Goal: Task Accomplishment & Management: Manage account settings

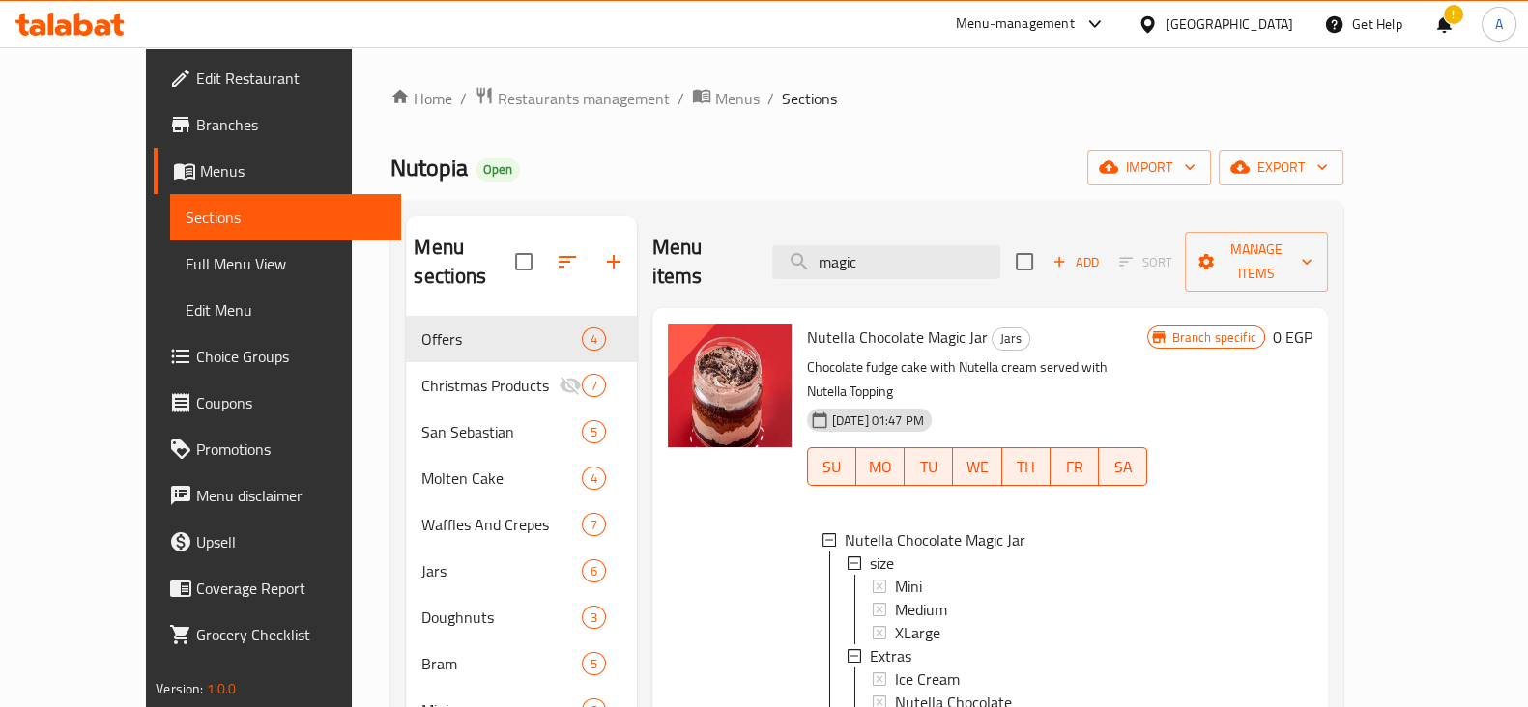
scroll to position [2, 0]
click at [527, 92] on span "Restaurants management" at bounding box center [584, 98] width 172 height 23
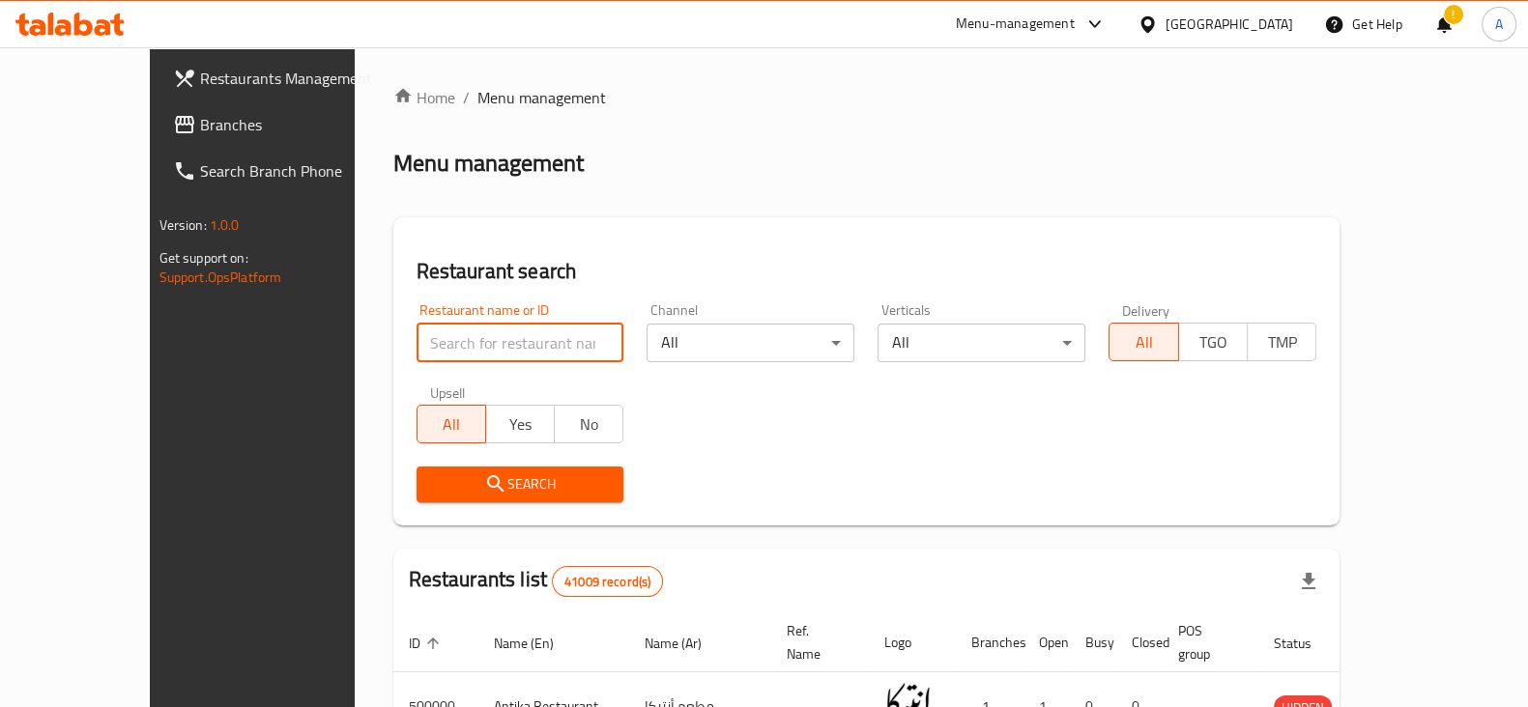
click at [478, 325] on input "search" at bounding box center [520, 343] width 208 height 39
type input "ba22aly"
click button "Search" at bounding box center [520, 485] width 208 height 36
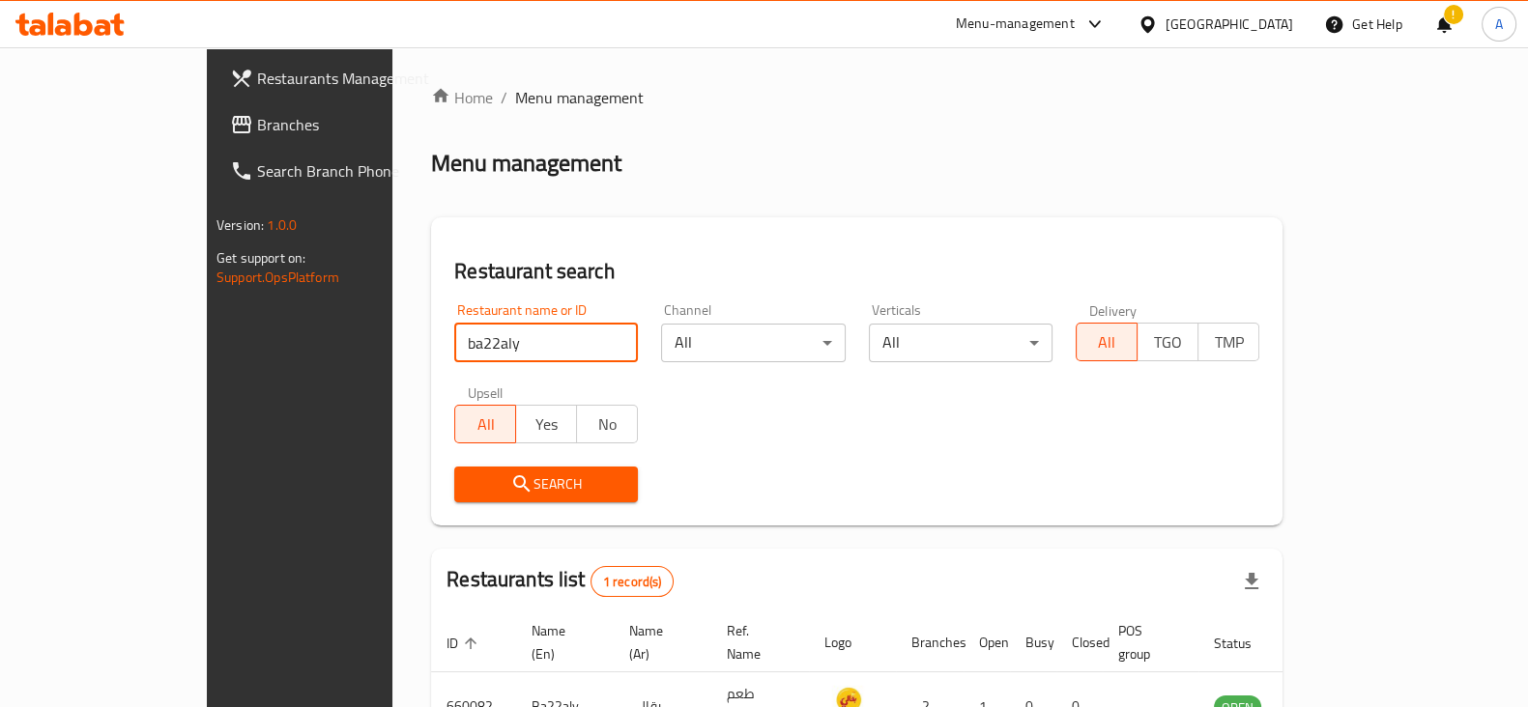
scroll to position [116, 0]
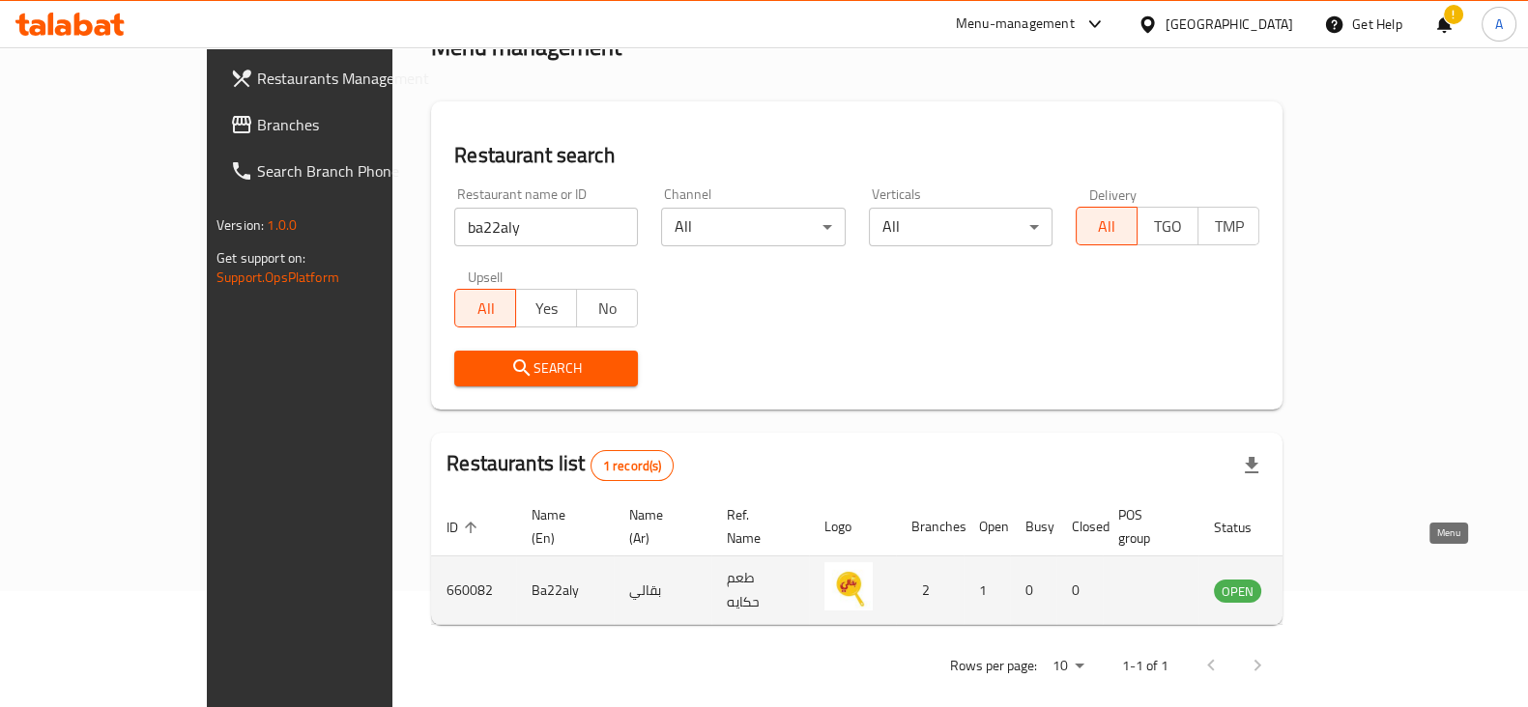
click at [1351, 579] on link "enhanced table" at bounding box center [1333, 590] width 36 height 23
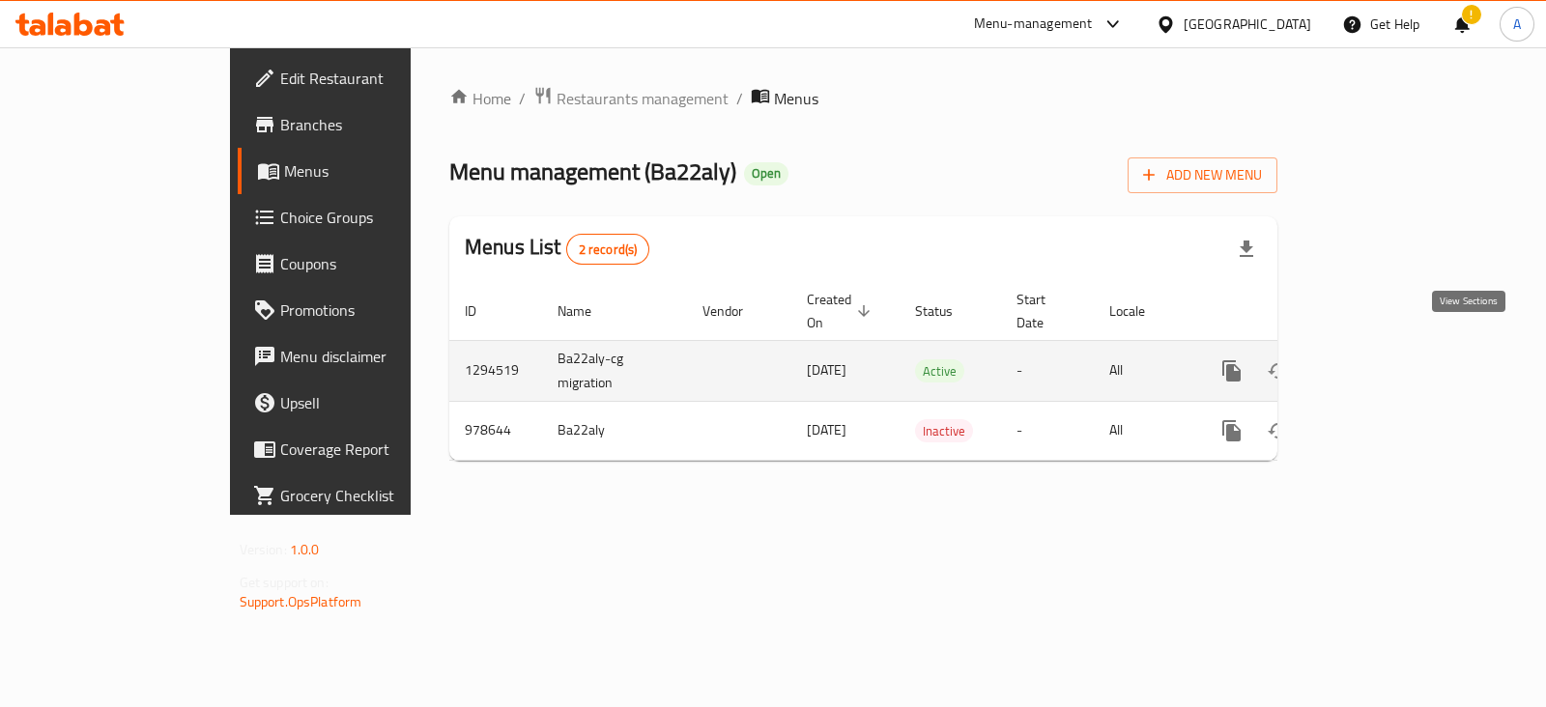
click at [1383, 359] on icon "enhanced table" at bounding box center [1370, 370] width 23 height 23
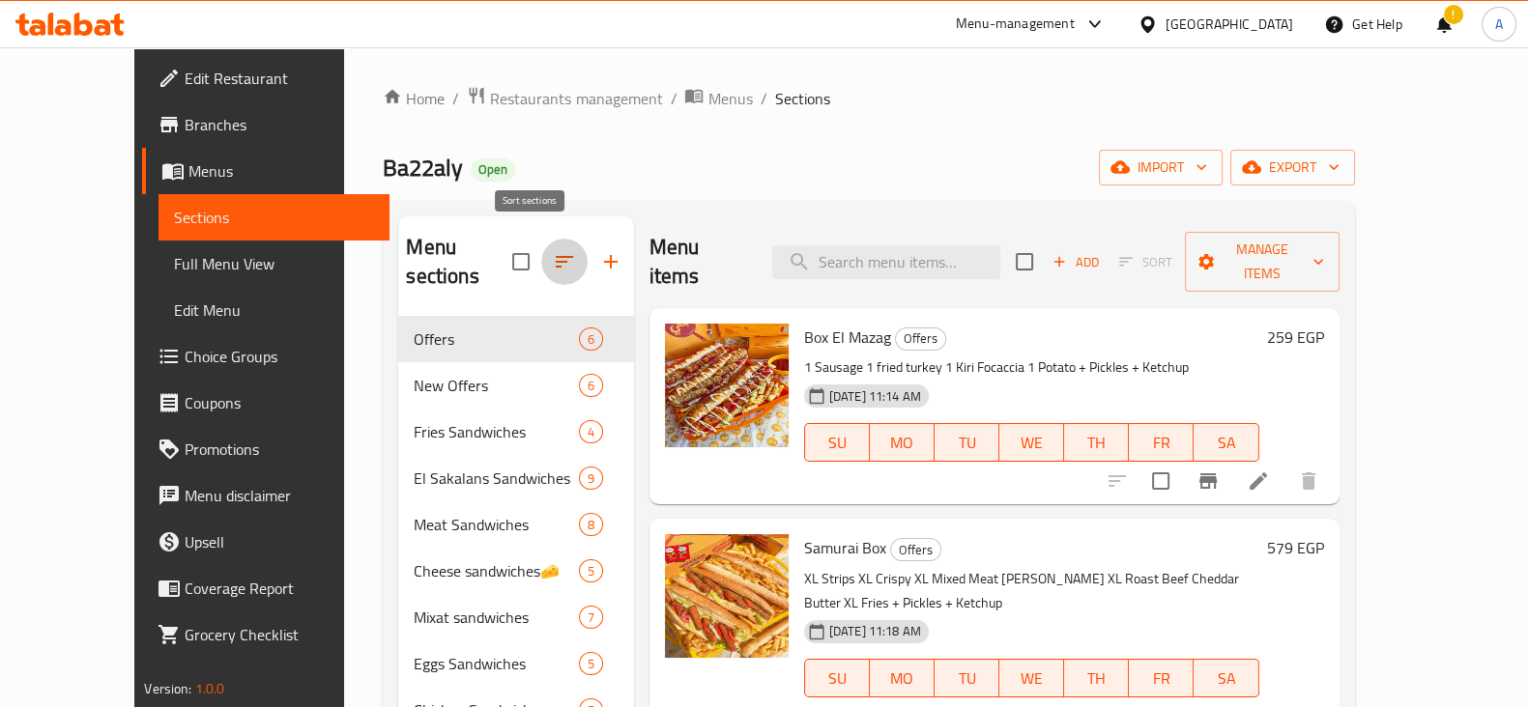
click at [553, 250] on icon "button" at bounding box center [564, 261] width 23 height 23
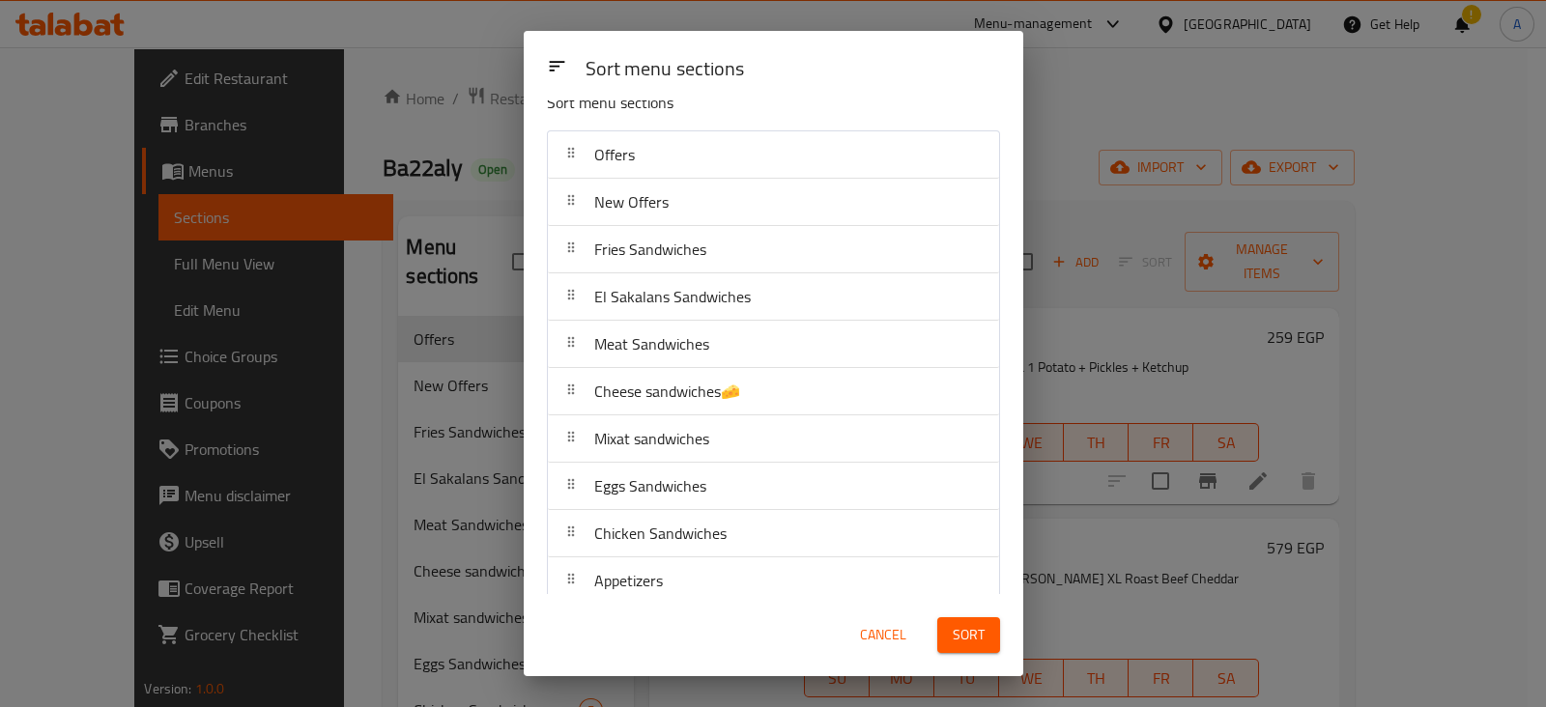
scroll to position [15, 0]
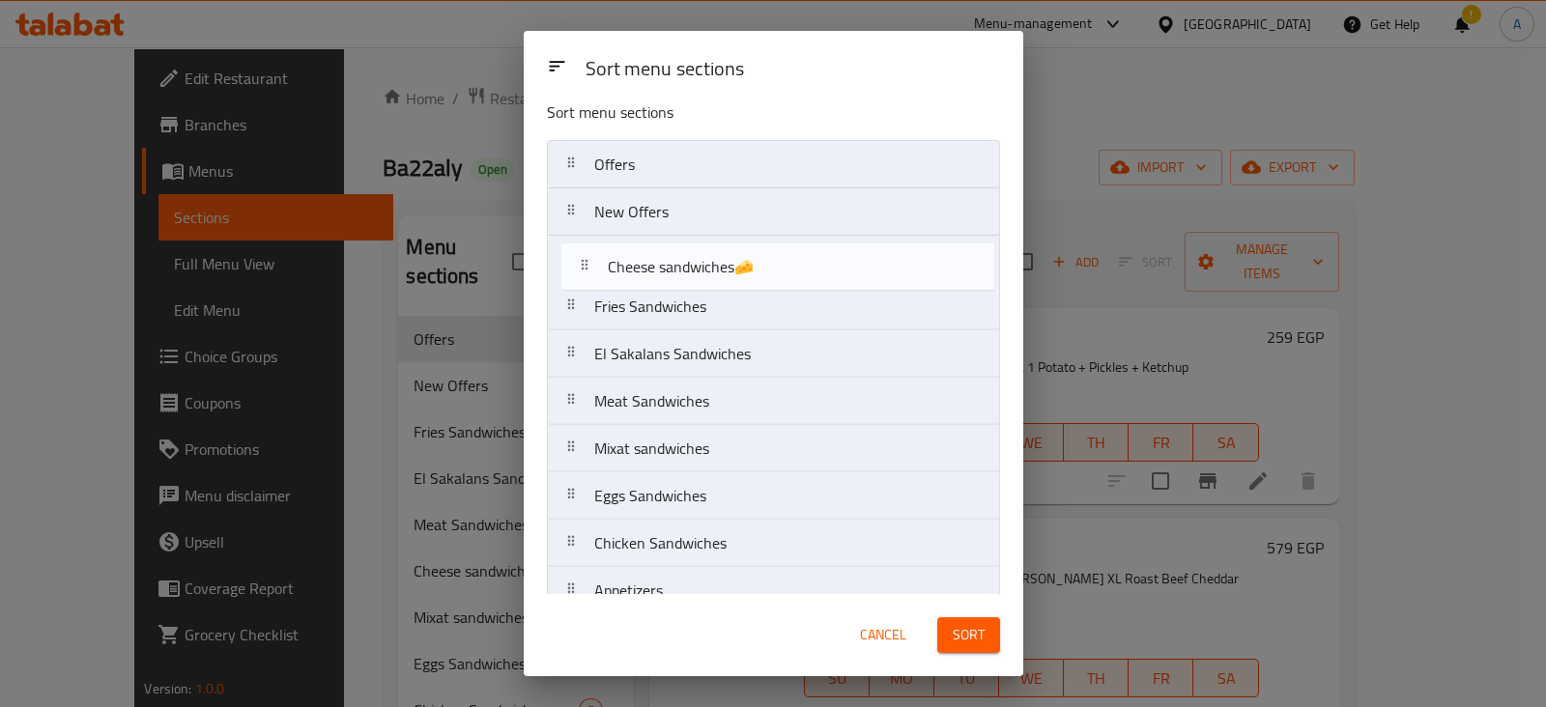
drag, startPoint x: 570, startPoint y: 404, endPoint x: 585, endPoint y: 266, distance: 138.9
click at [585, 266] on nav "Offers New Offers Fries Sandwiches El Sakalans Sandwiches Meat Sandwiches Chees…" at bounding box center [773, 401] width 453 height 523
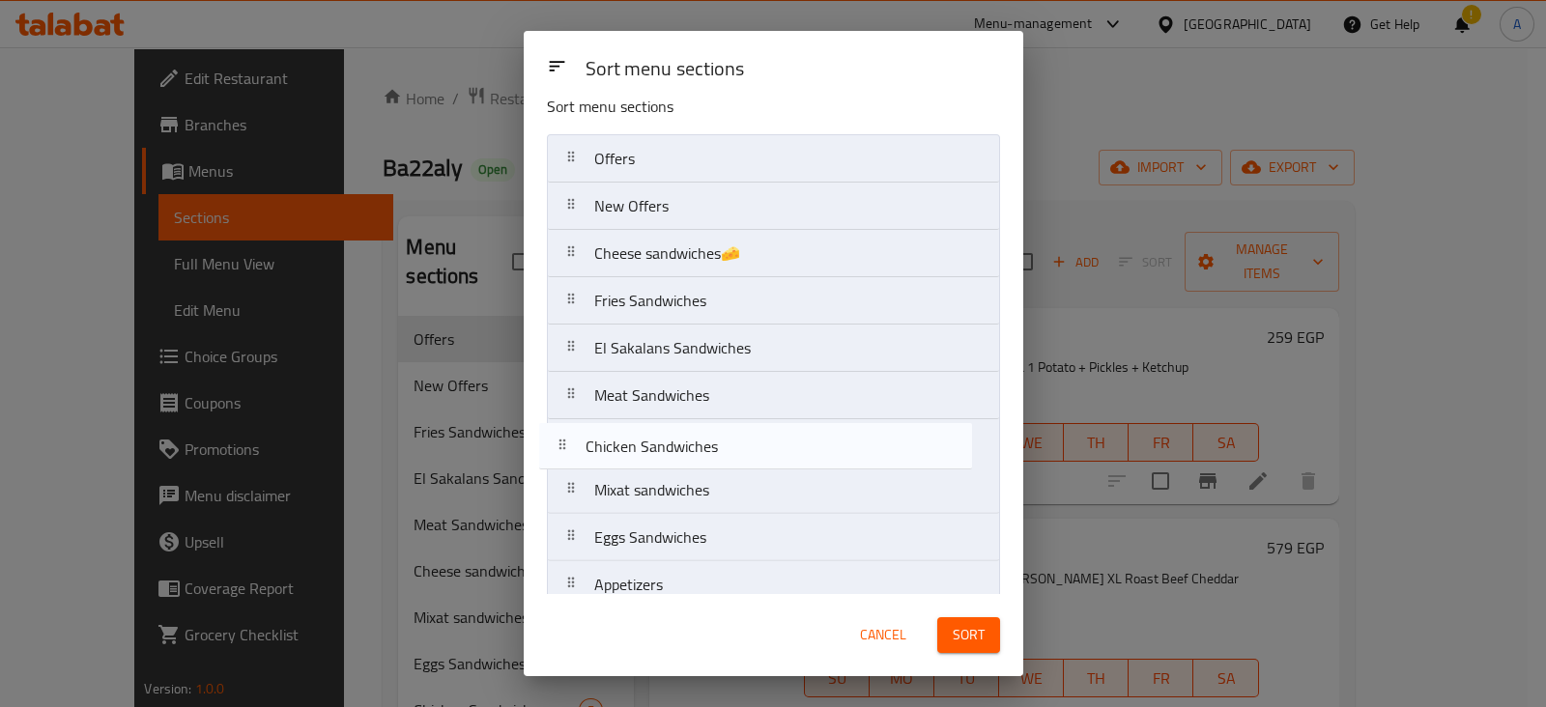
scroll to position [23, 0]
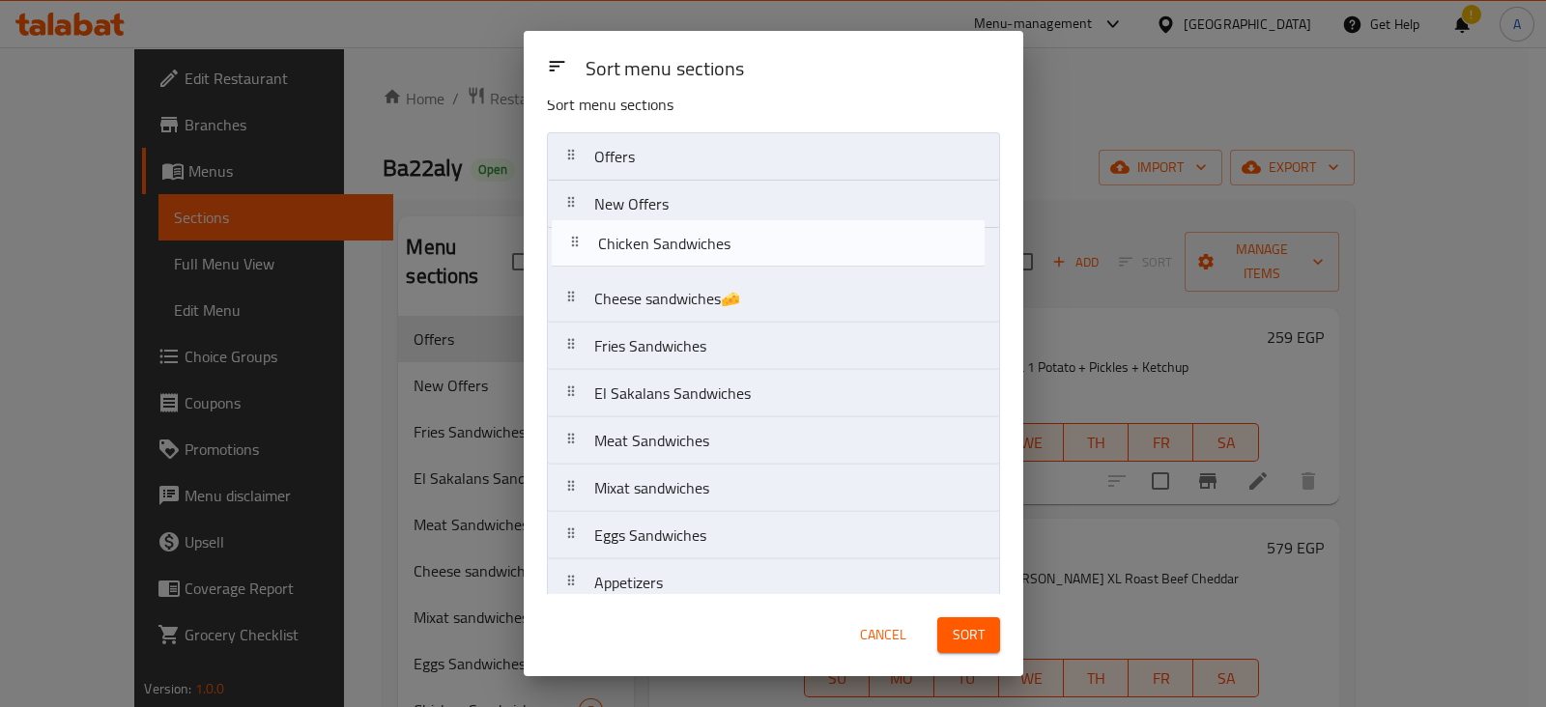
drag, startPoint x: 575, startPoint y: 543, endPoint x: 580, endPoint y: 240, distance: 303.4
click at [580, 240] on nav "Offers New Offers Cheese sandwiches🧀 Fries Sandwiches El Sakalans Sandwiches Me…" at bounding box center [773, 393] width 453 height 523
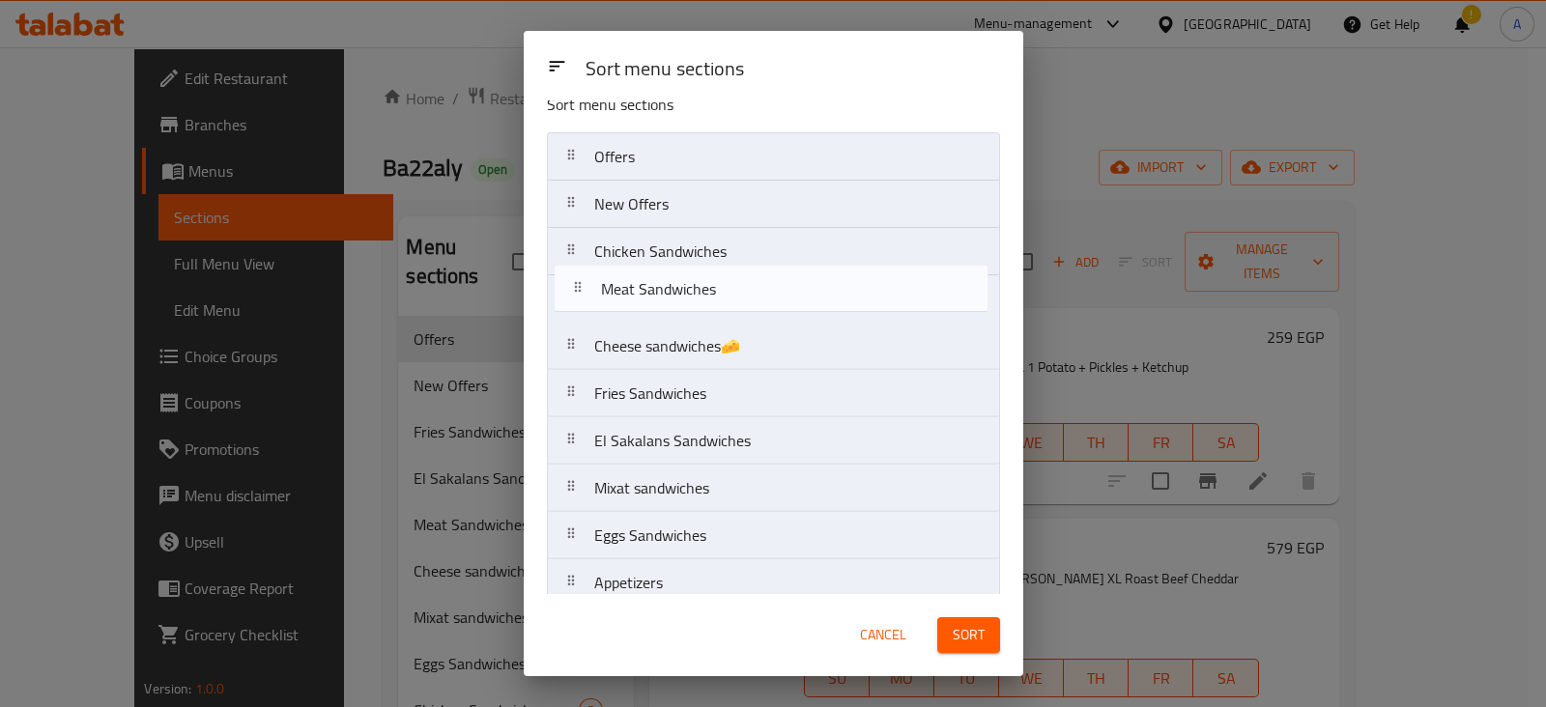
drag, startPoint x: 570, startPoint y: 446, endPoint x: 578, endPoint y: 291, distance: 155.8
click at [578, 291] on nav "Offers New Offers Chicken Sandwiches Cheese sandwiches🧀 Fries Sandwiches El Sak…" at bounding box center [773, 393] width 453 height 523
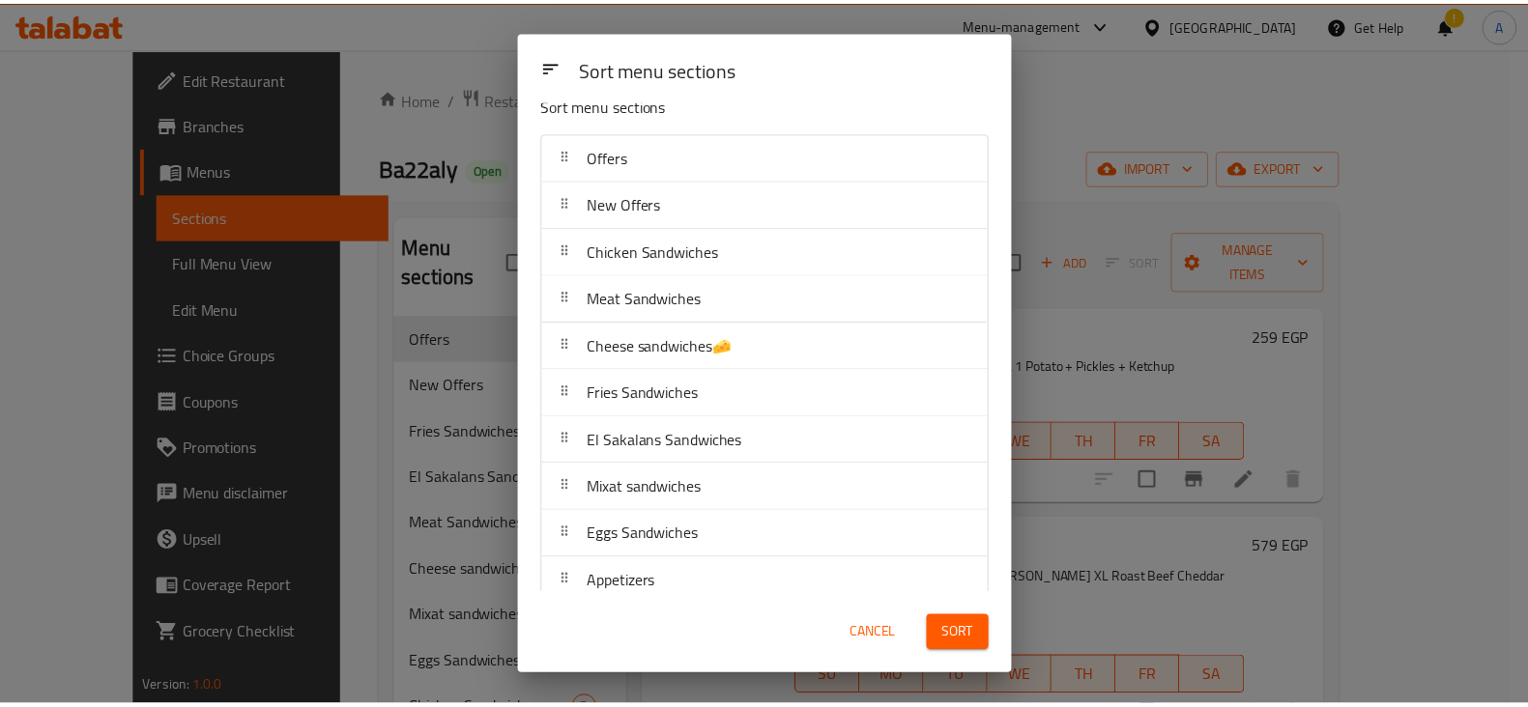
scroll to position [89, 0]
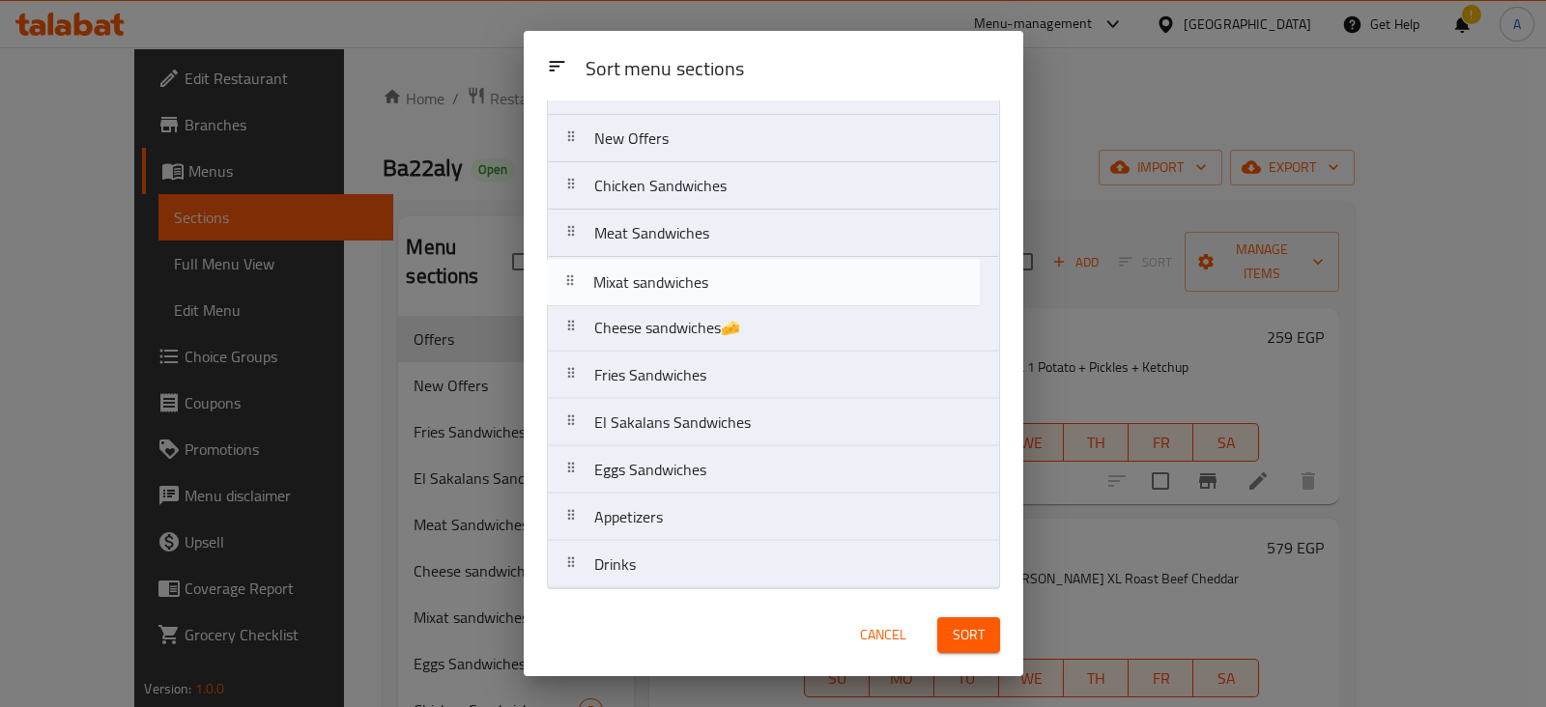
drag, startPoint x: 573, startPoint y: 429, endPoint x: 573, endPoint y: 284, distance: 144.9
click at [573, 284] on nav "Offers New Offers Chicken Sandwiches Meat Sandwiches Cheese sandwiches🧀 Fries S…" at bounding box center [773, 328] width 453 height 523
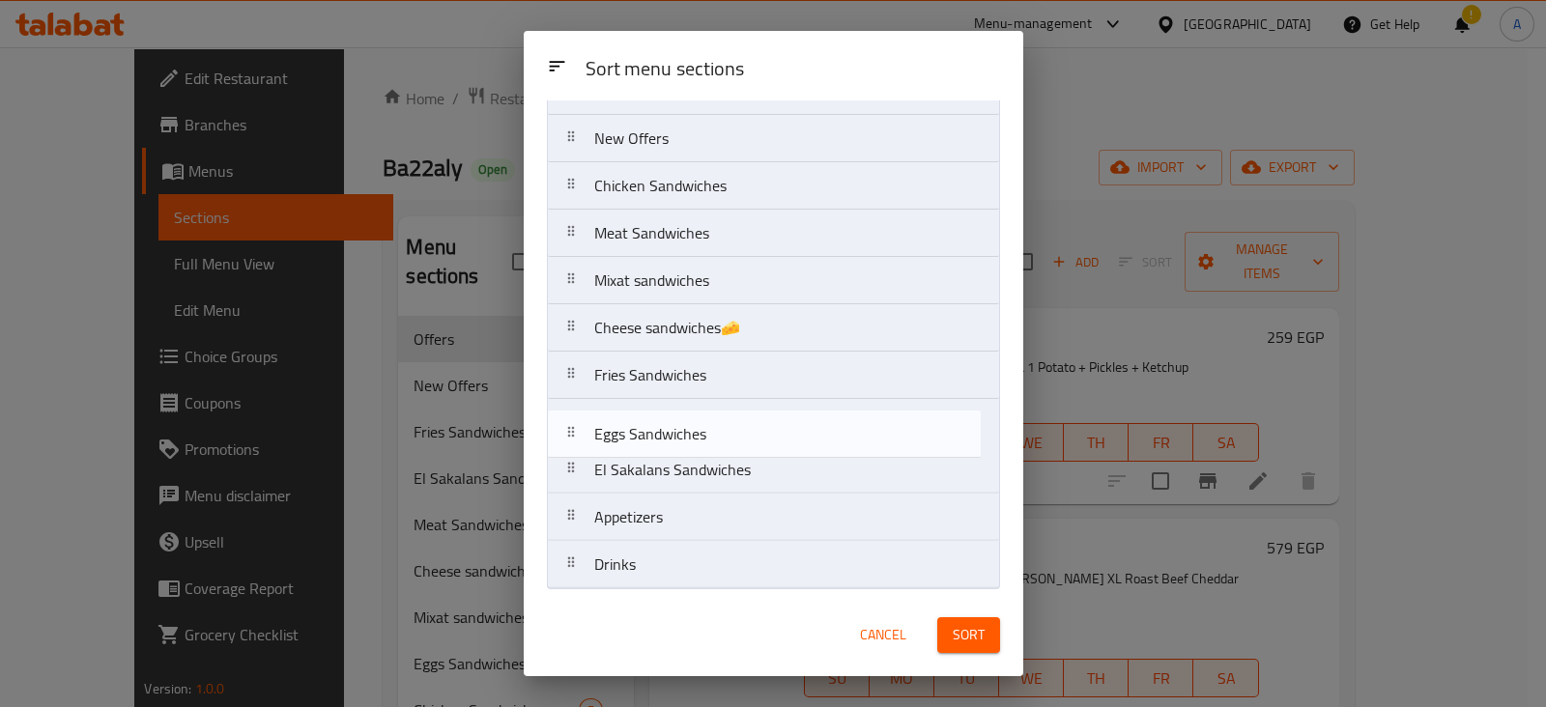
drag, startPoint x: 579, startPoint y: 463, endPoint x: 580, endPoint y: 424, distance: 38.7
click at [580, 424] on nav "Offers New Offers Chicken Sandwiches Meat Sandwiches Mixat sandwiches Cheese sa…" at bounding box center [773, 328] width 453 height 523
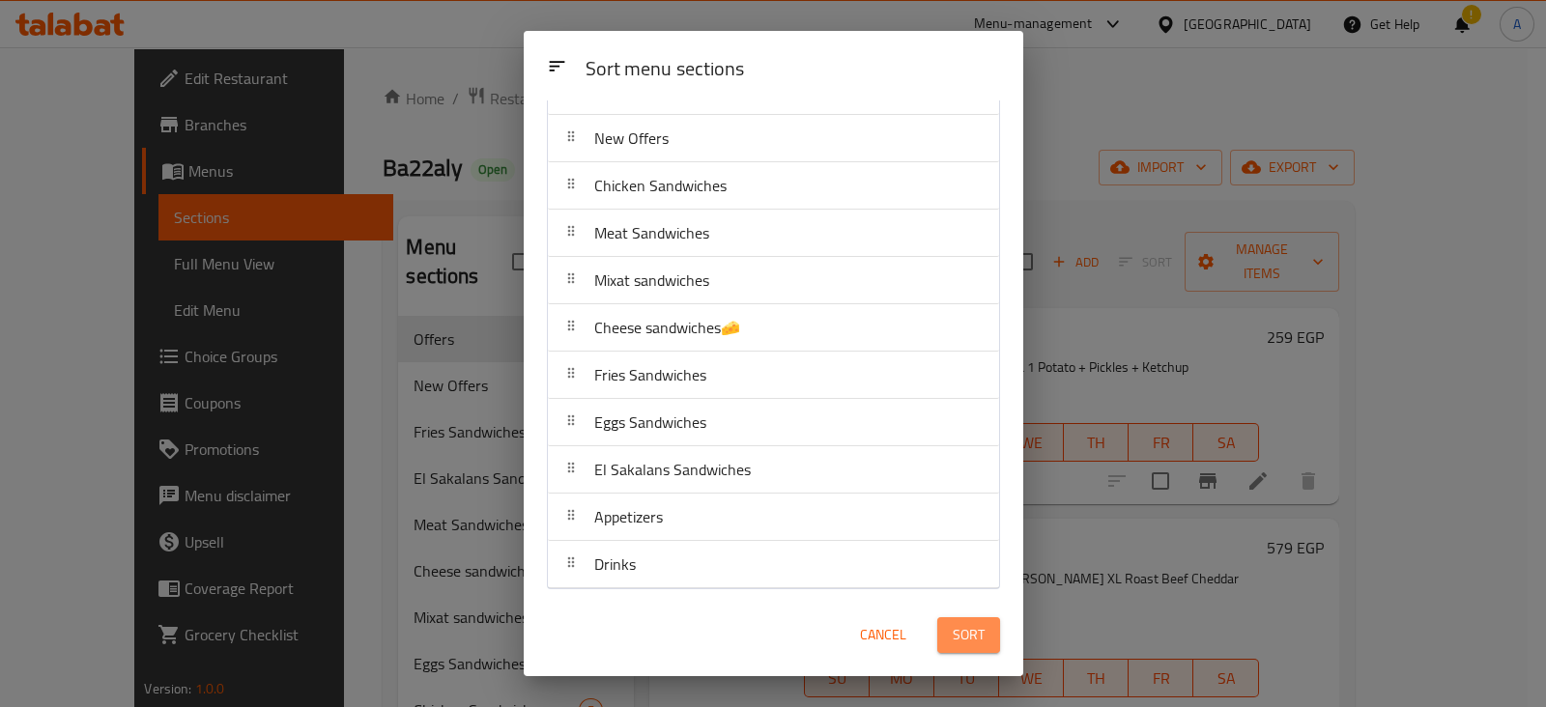
click at [979, 640] on span "Sort" at bounding box center [969, 635] width 32 height 24
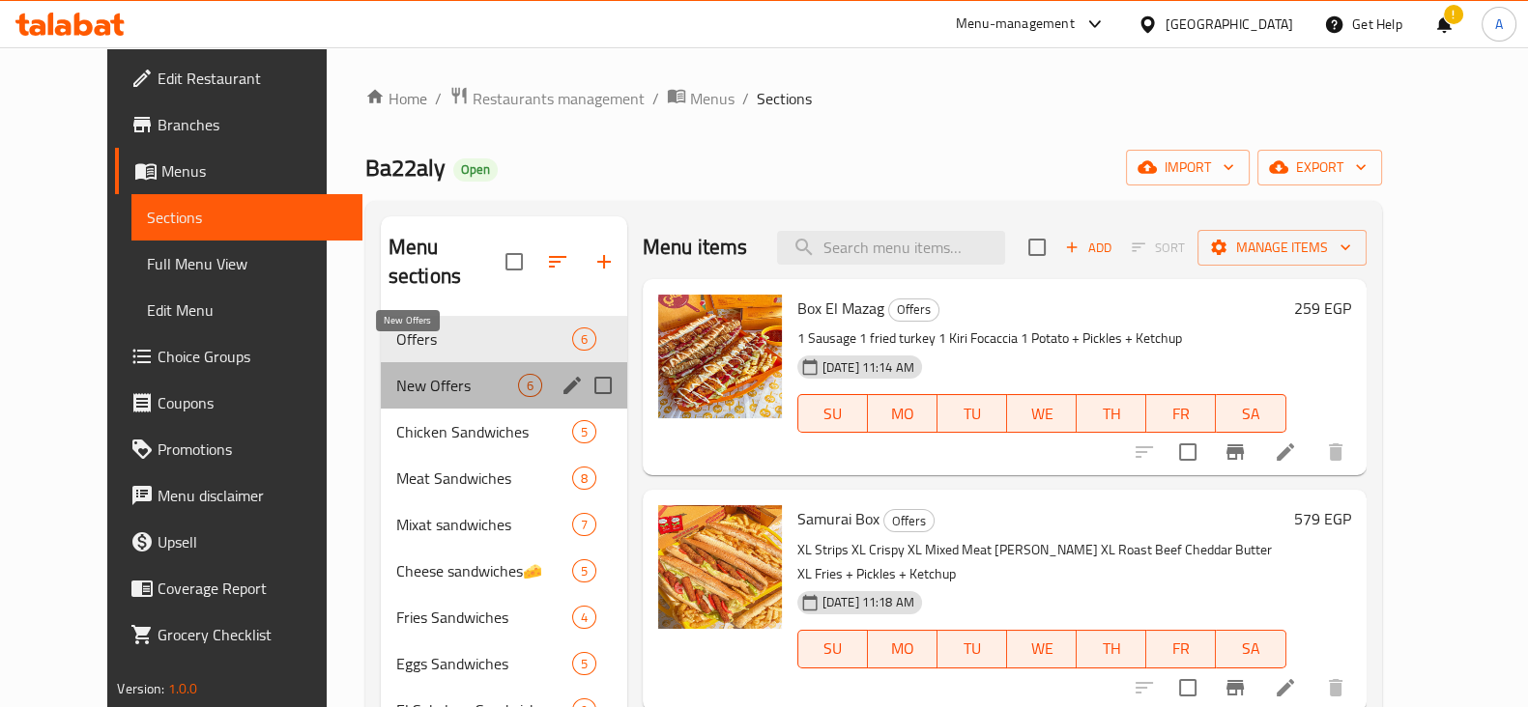
click at [452, 374] on span "New Offers" at bounding box center [457, 385] width 122 height 23
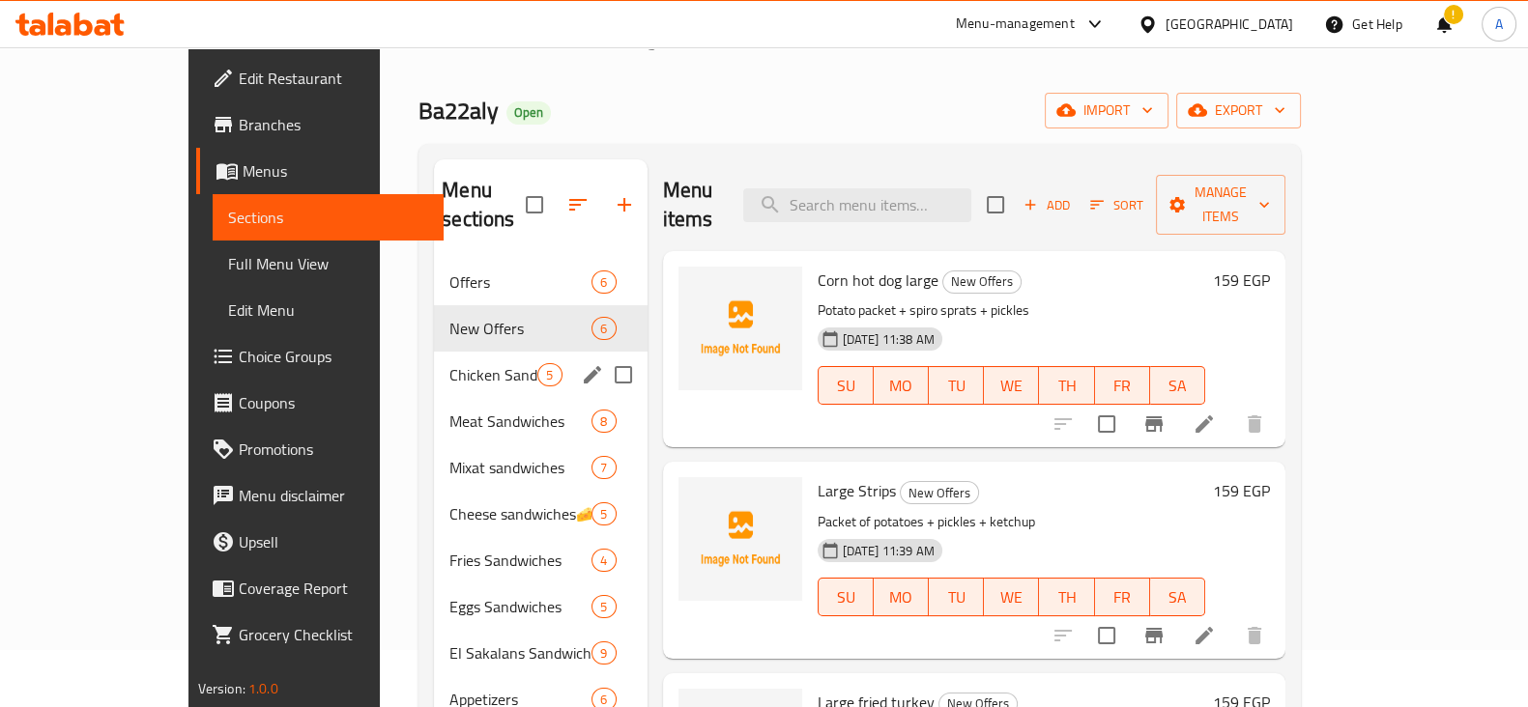
scroll to position [60, 0]
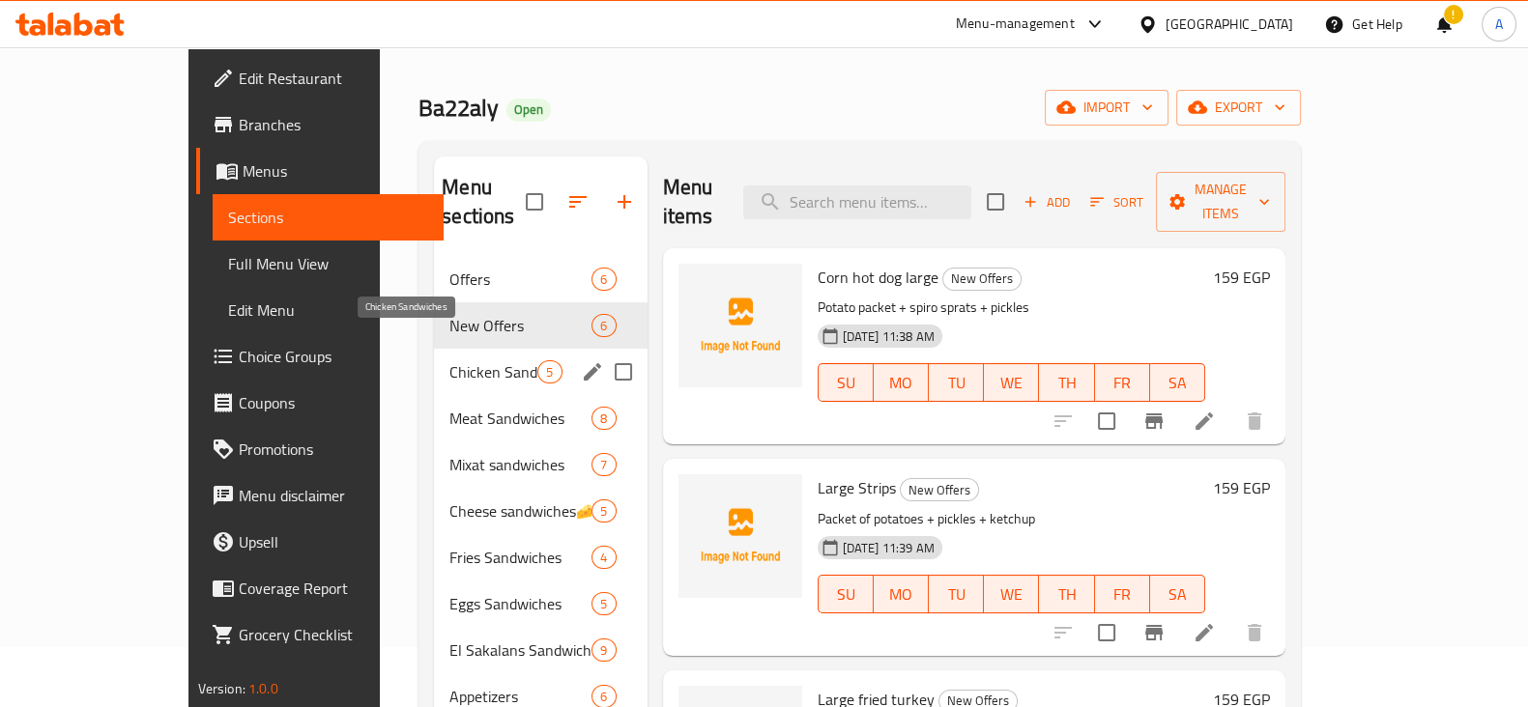
click at [452, 360] on span "Chicken Sandwiches" at bounding box center [493, 371] width 88 height 23
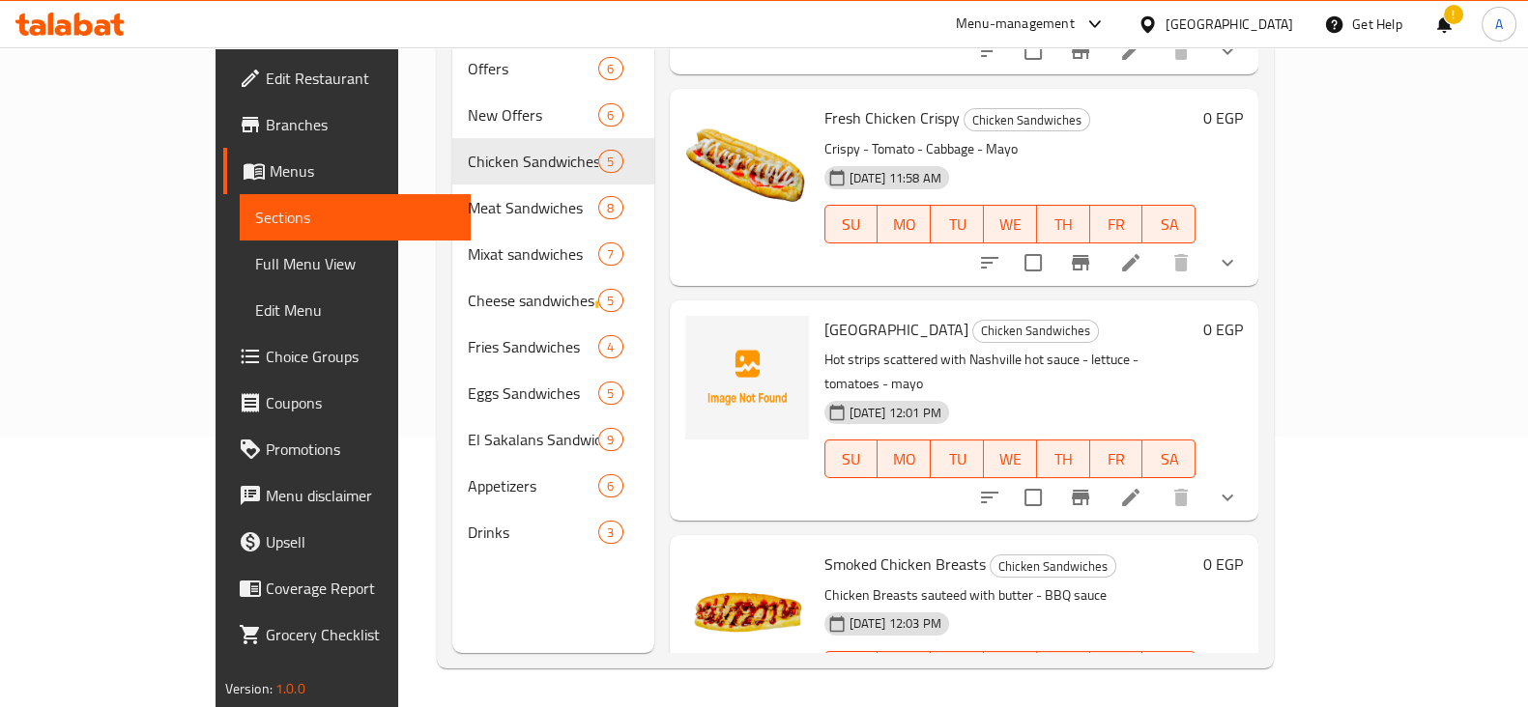
scroll to position [149, 0]
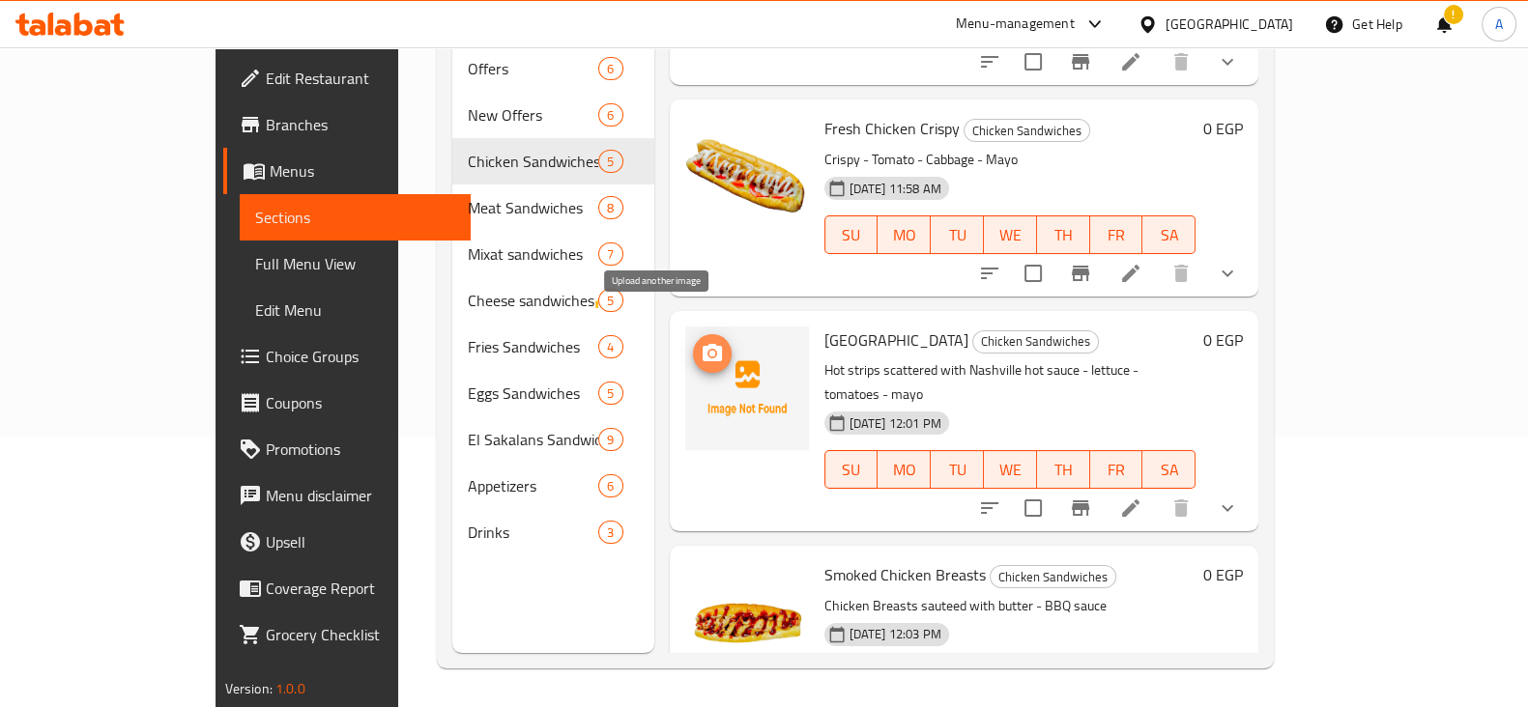
click at [700, 342] on icon "upload picture" at bounding box center [711, 353] width 23 height 23
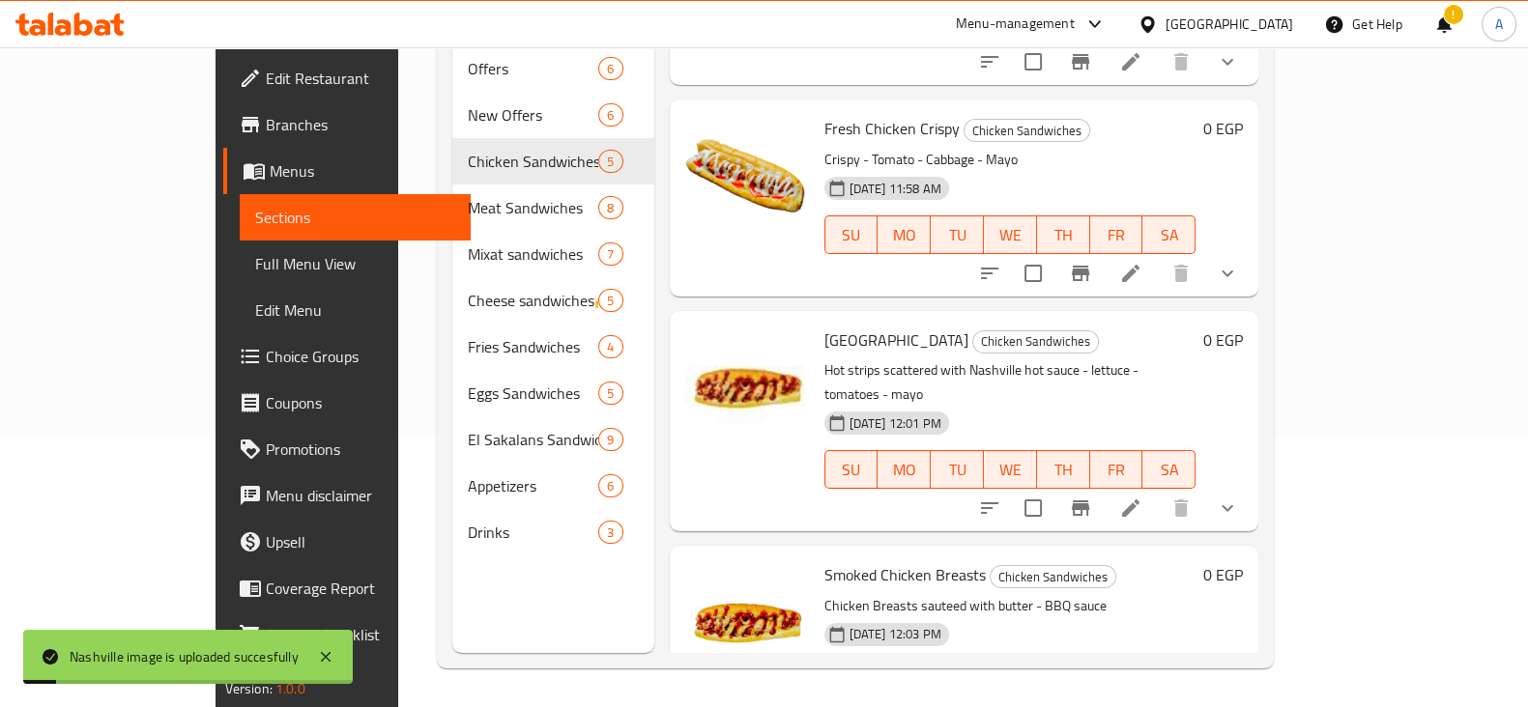
scroll to position [395, 0]
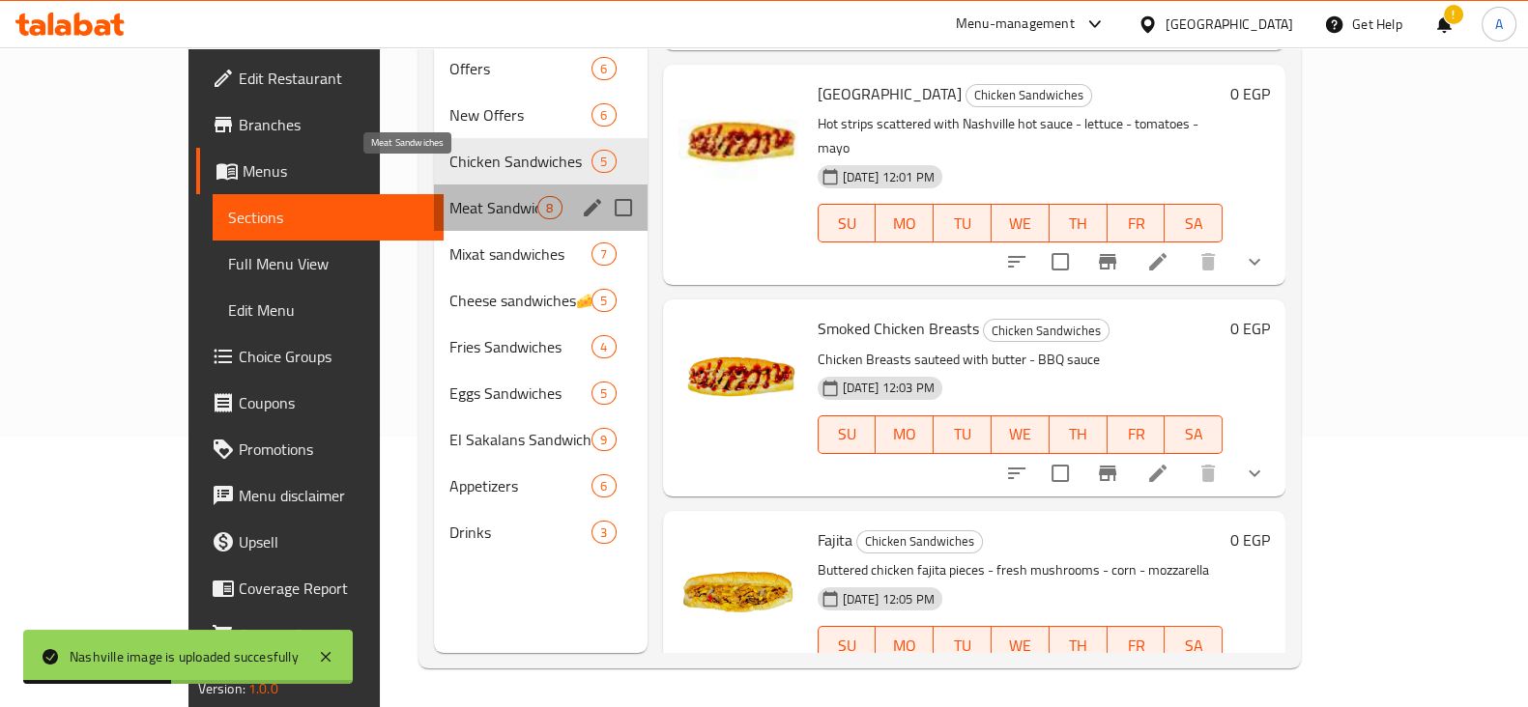
click at [449, 196] on span "Meat Sandwiches" at bounding box center [493, 207] width 88 height 23
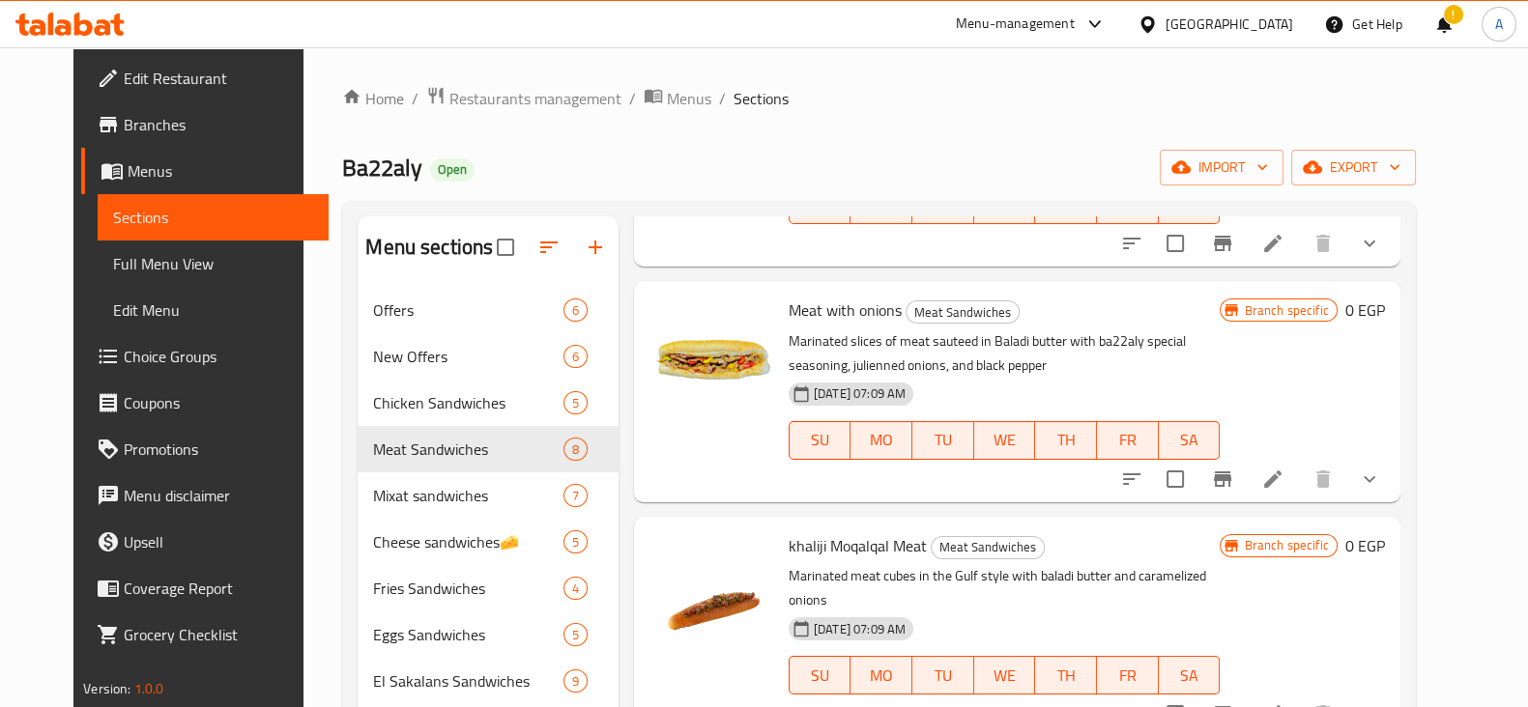
scroll to position [271, 0]
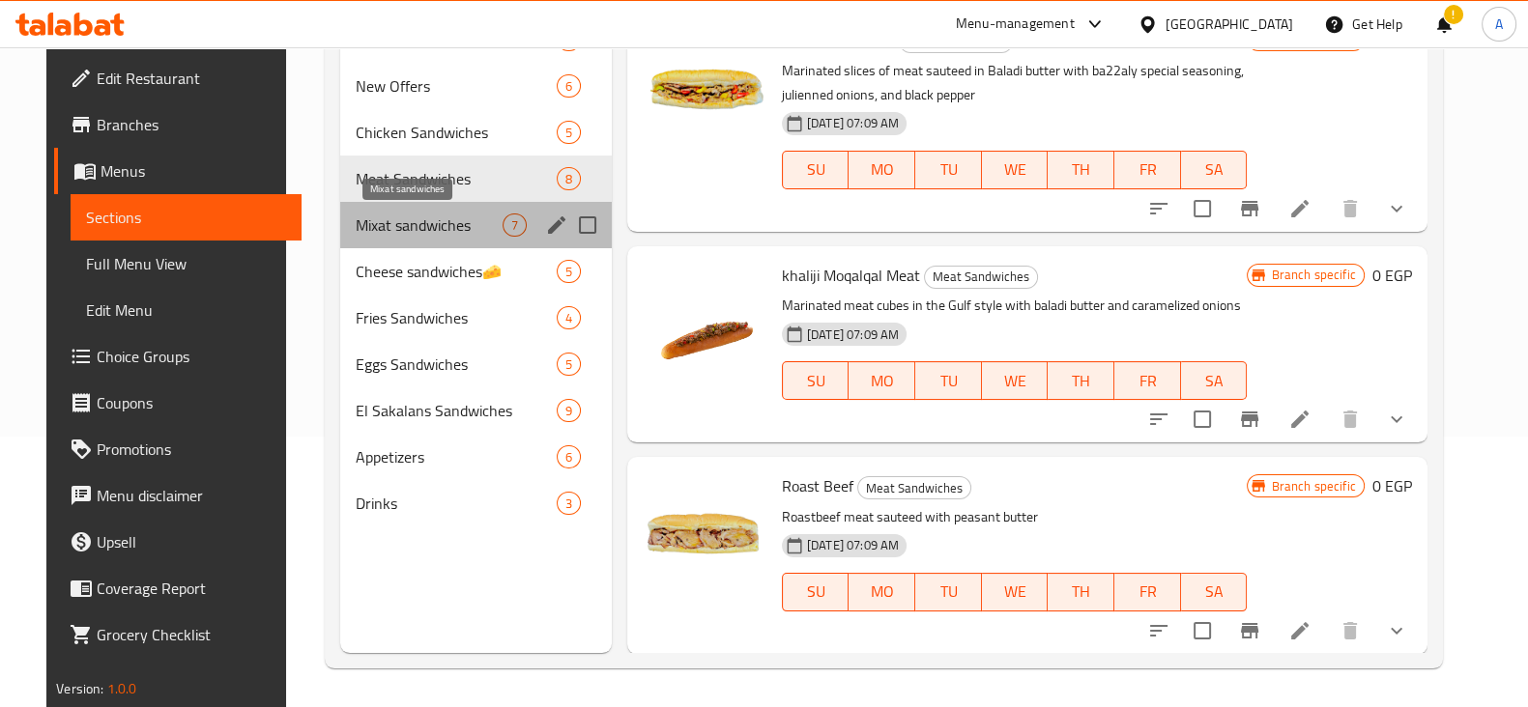
click at [443, 220] on span "Mixat sandwiches" at bounding box center [429, 225] width 147 height 23
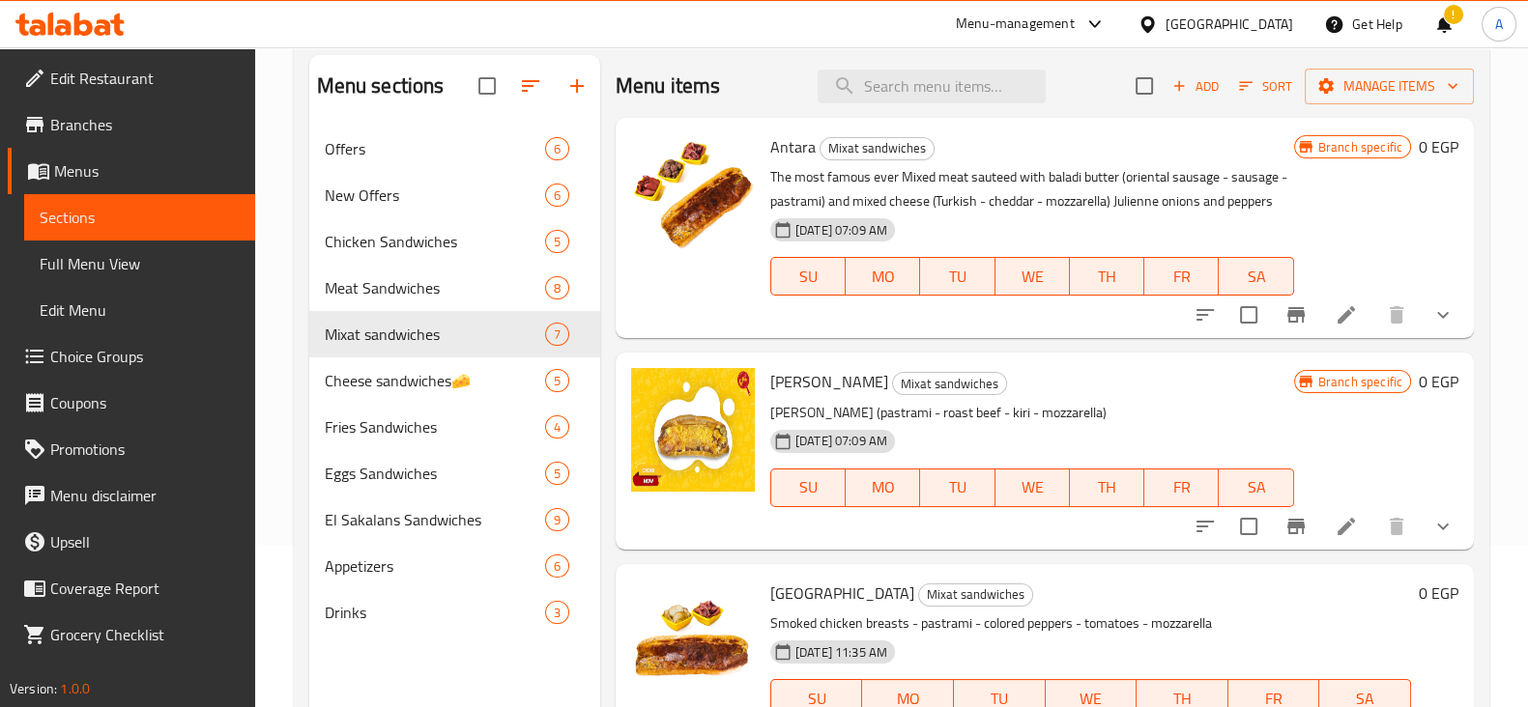
scroll to position [160, 0]
click at [652, 404] on icon "upload picture" at bounding box center [657, 394] width 19 height 17
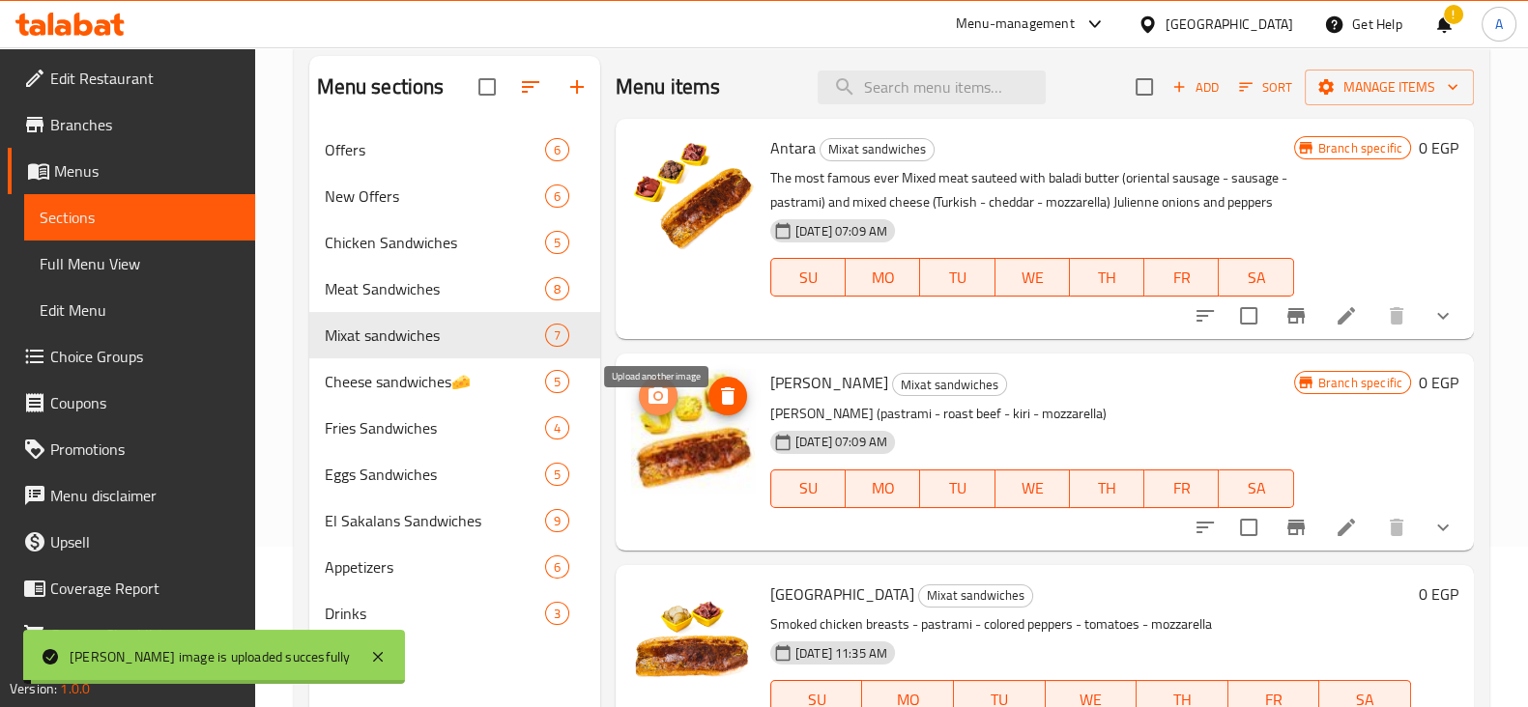
click at [668, 408] on icon "upload picture" at bounding box center [657, 396] width 23 height 23
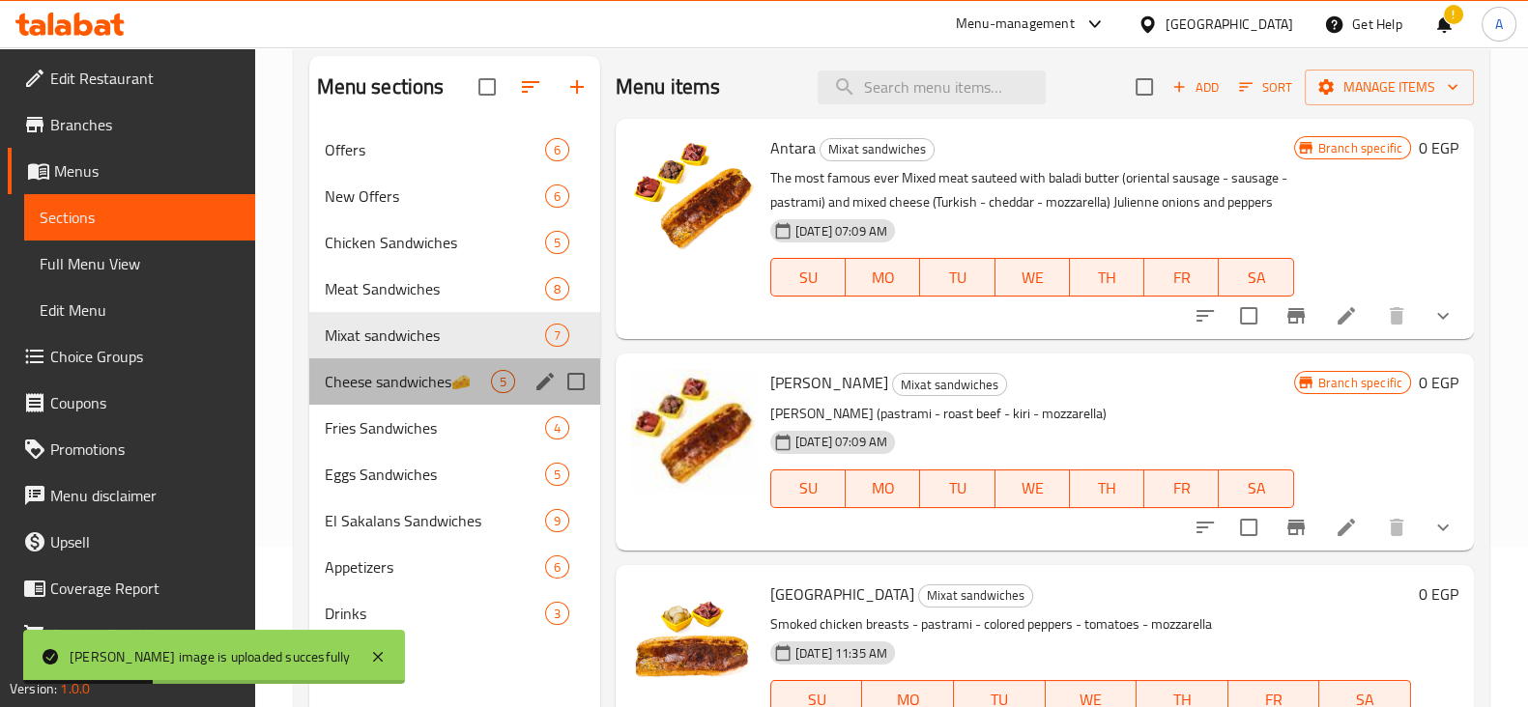
click at [424, 393] on div "Cheese sandwiches🧀 5" at bounding box center [454, 381] width 291 height 46
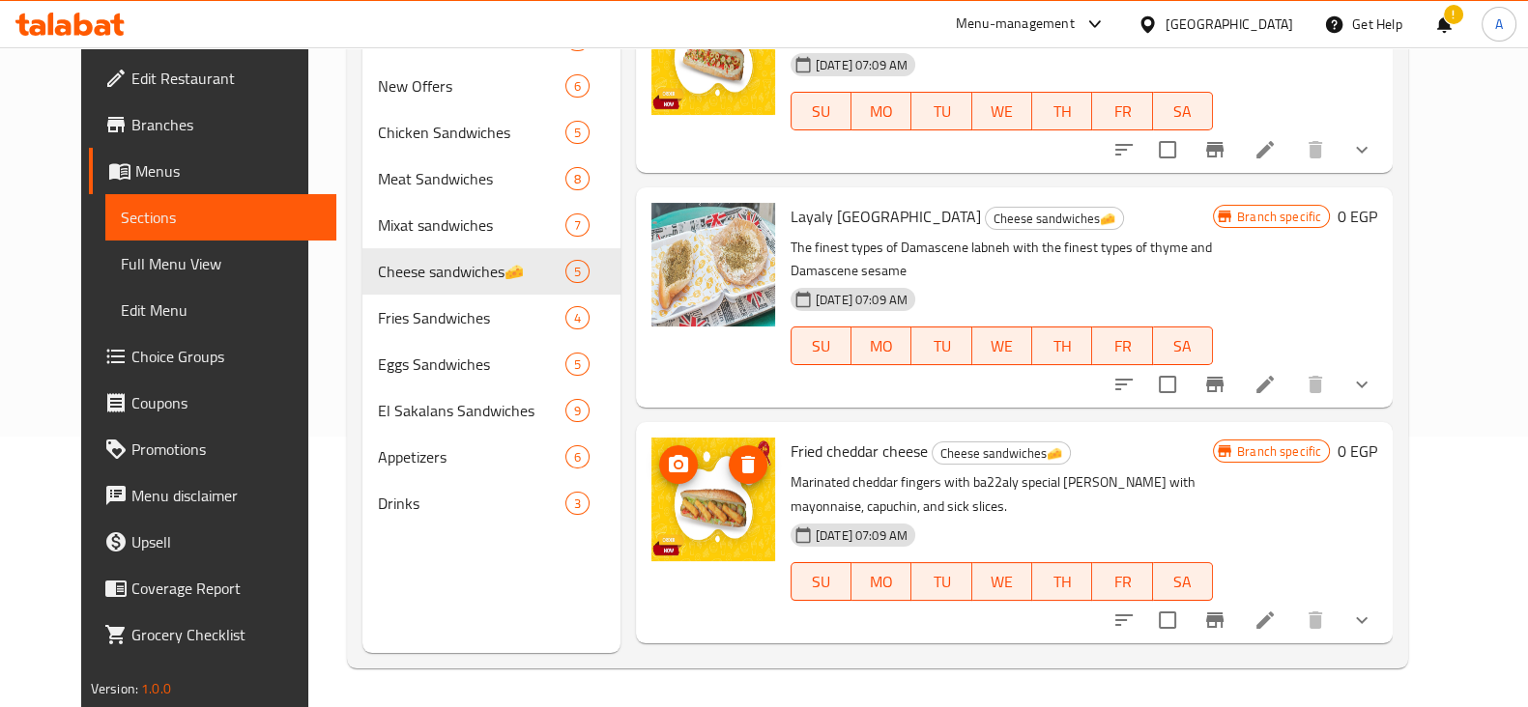
scroll to position [212, 0]
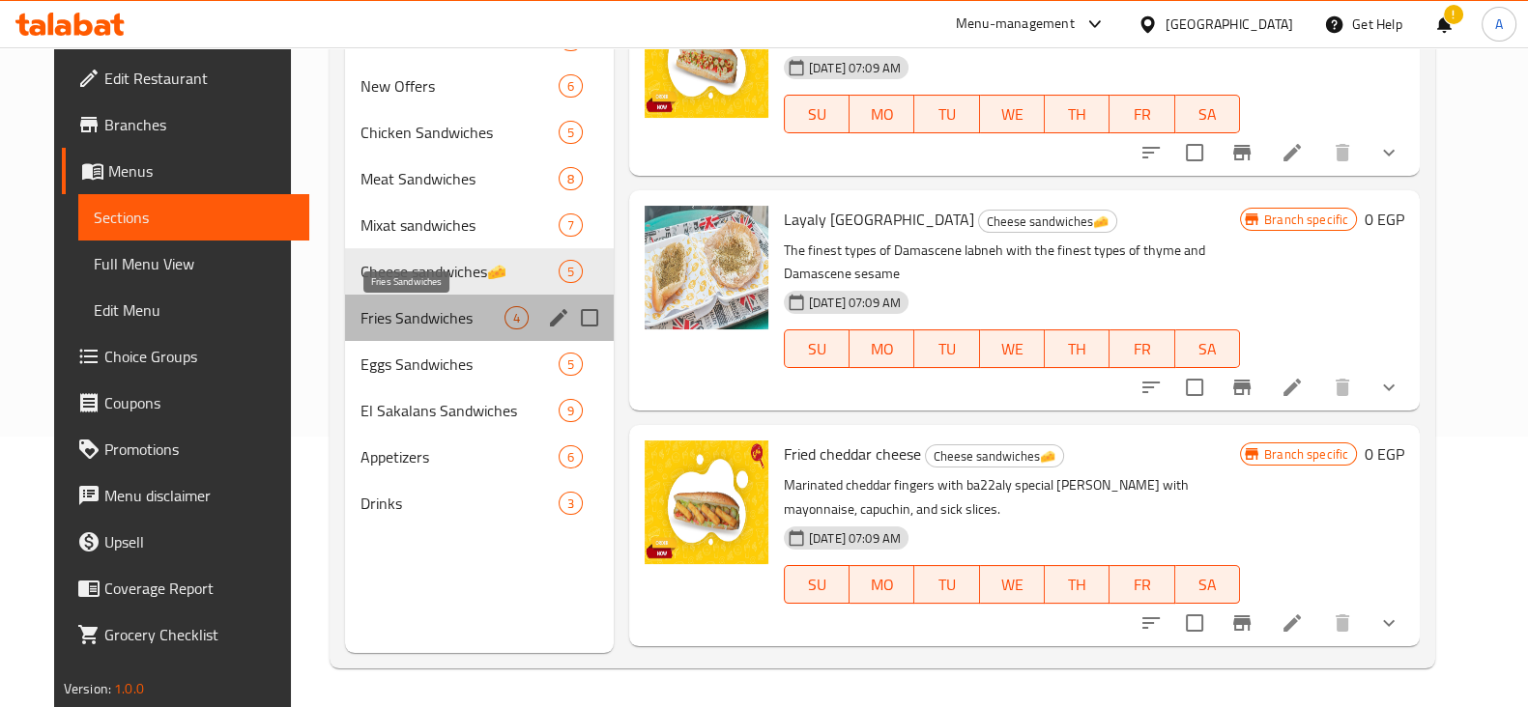
click at [394, 313] on span "Fries Sandwiches" at bounding box center [432, 317] width 144 height 23
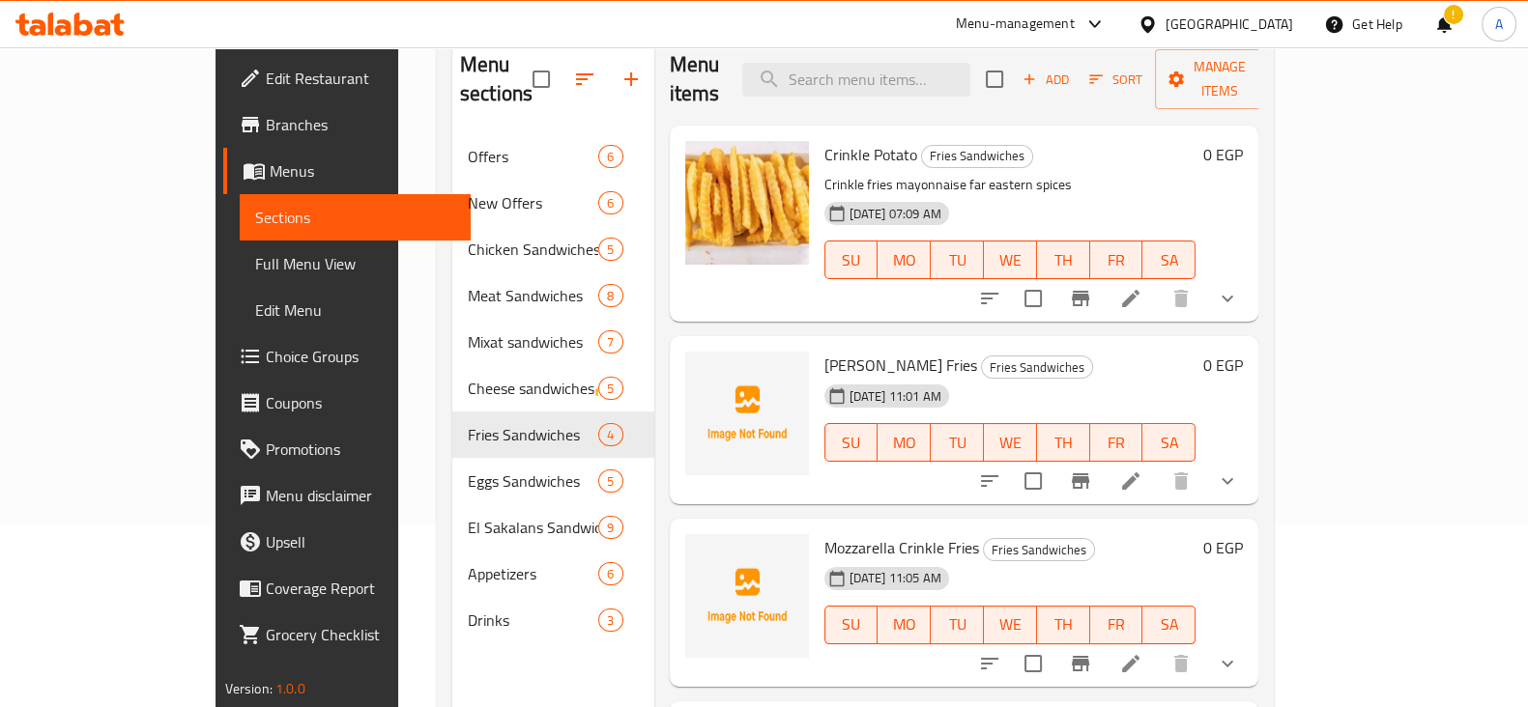
scroll to position [175, 0]
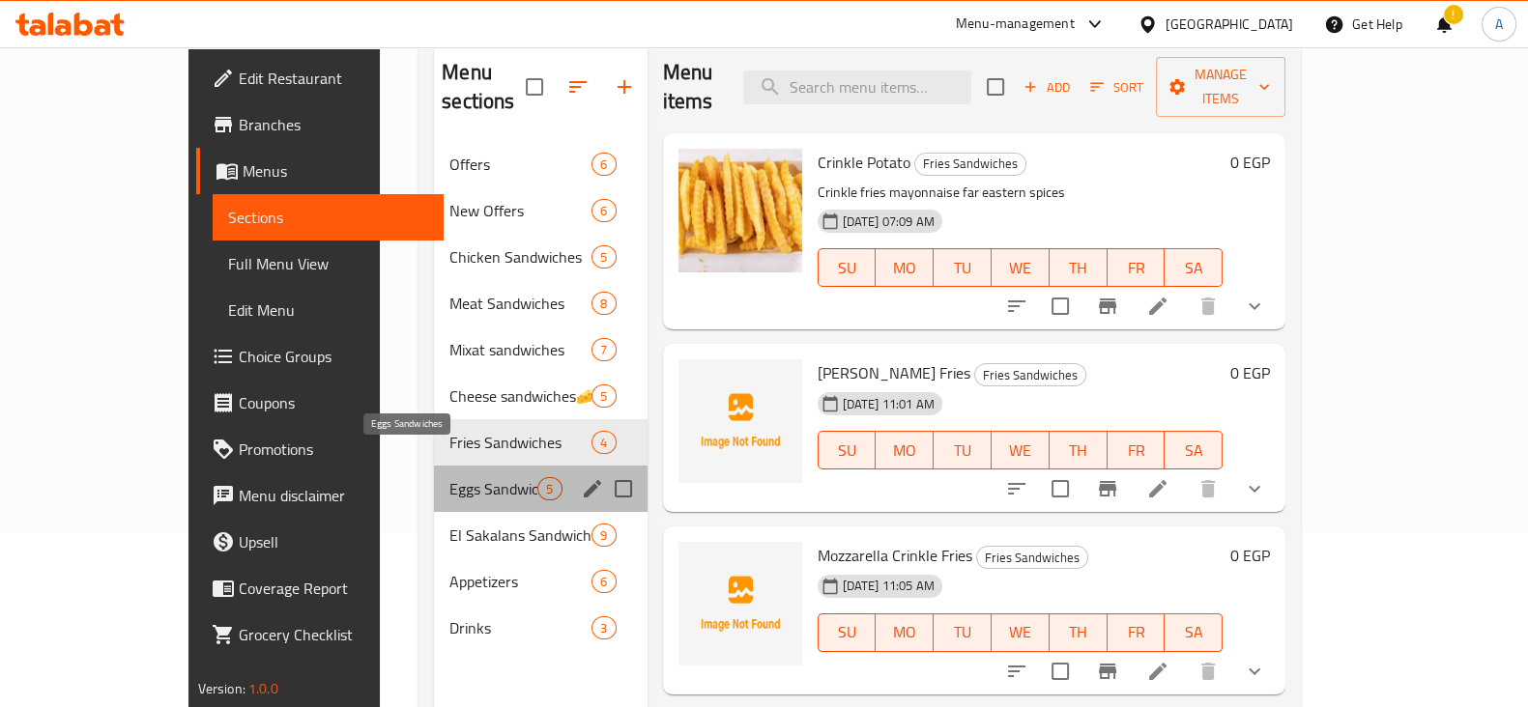
click at [449, 477] on span "Eggs Sandwiches" at bounding box center [493, 488] width 88 height 23
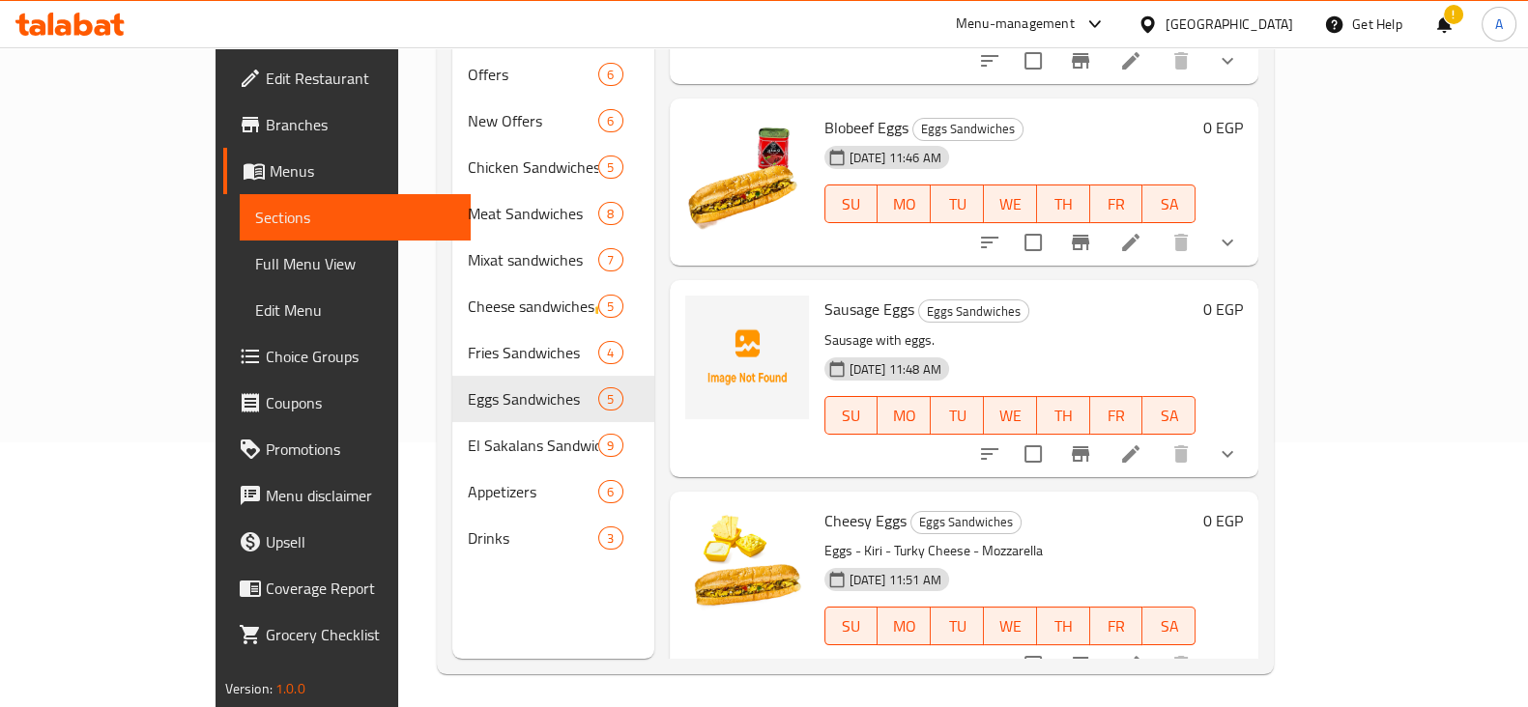
scroll to position [271, 0]
